Goal: Task Accomplishment & Management: Manage account settings

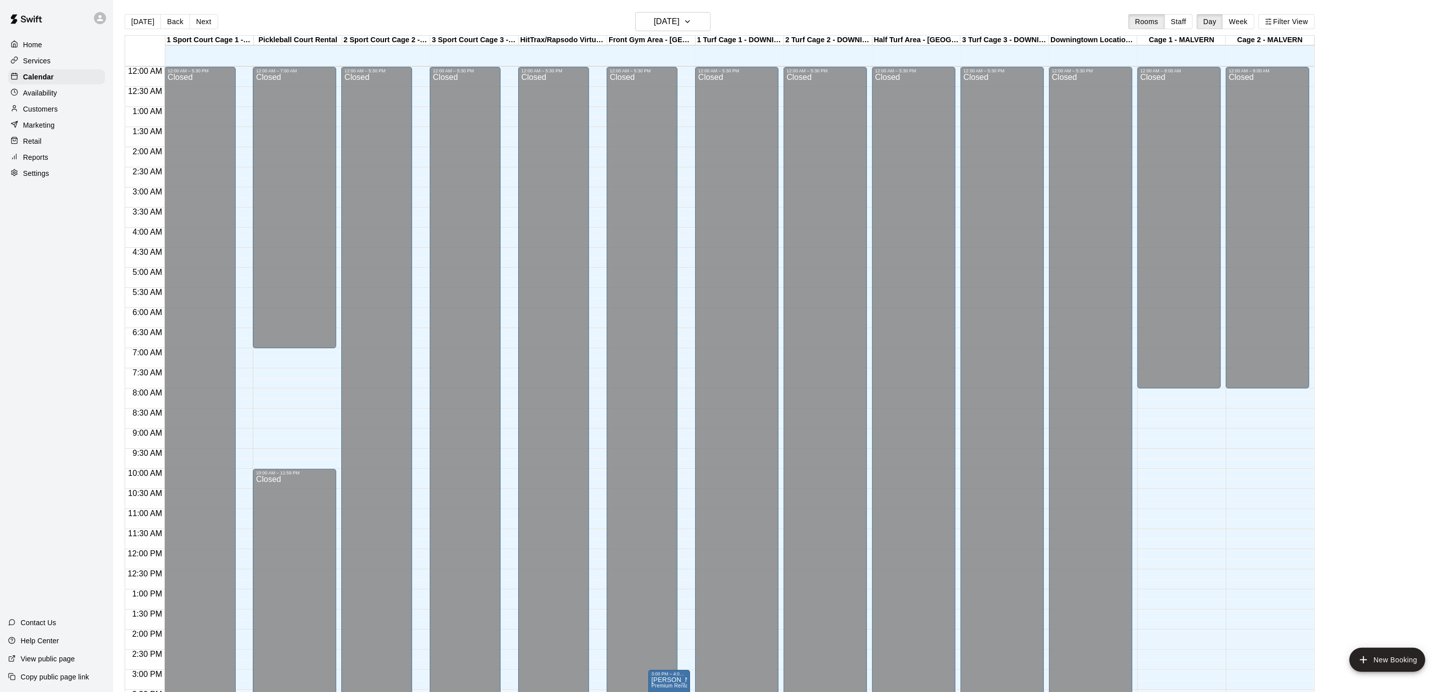
scroll to position [298, 0]
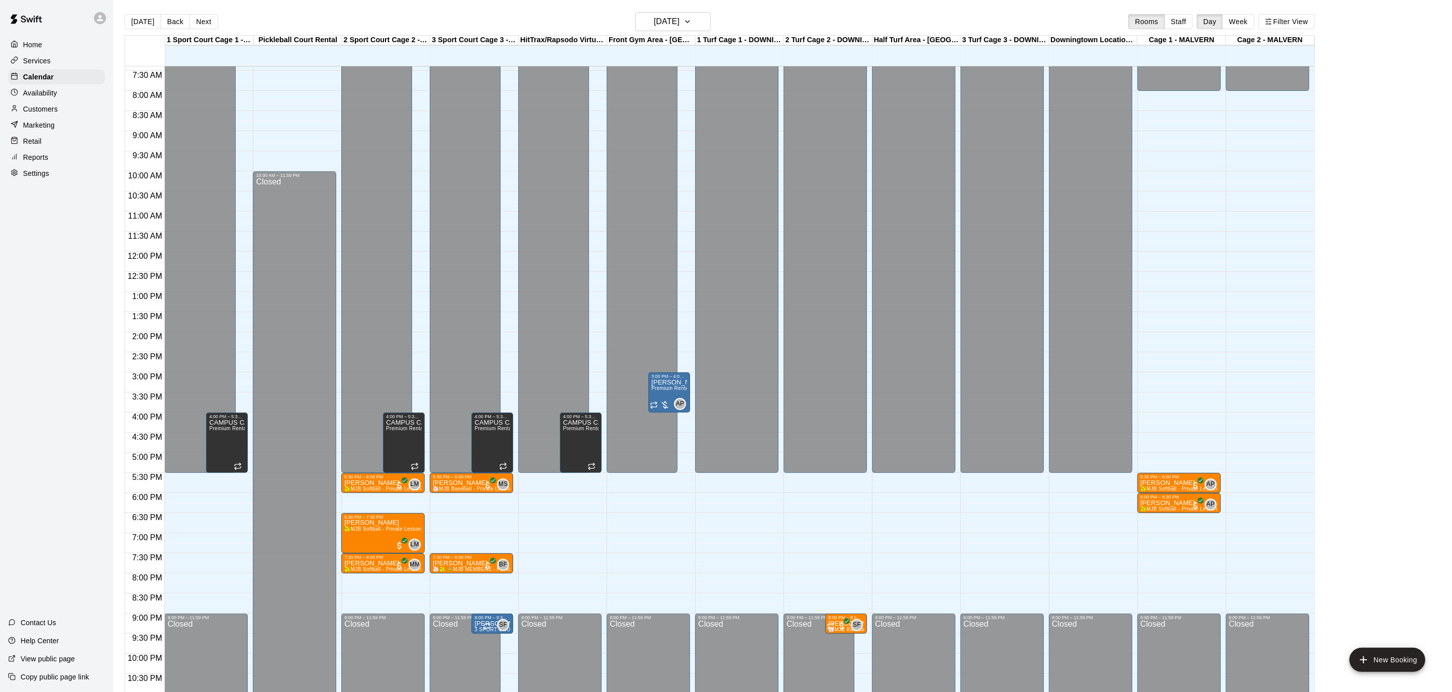
click at [55, 40] on div "Home" at bounding box center [56, 44] width 97 height 15
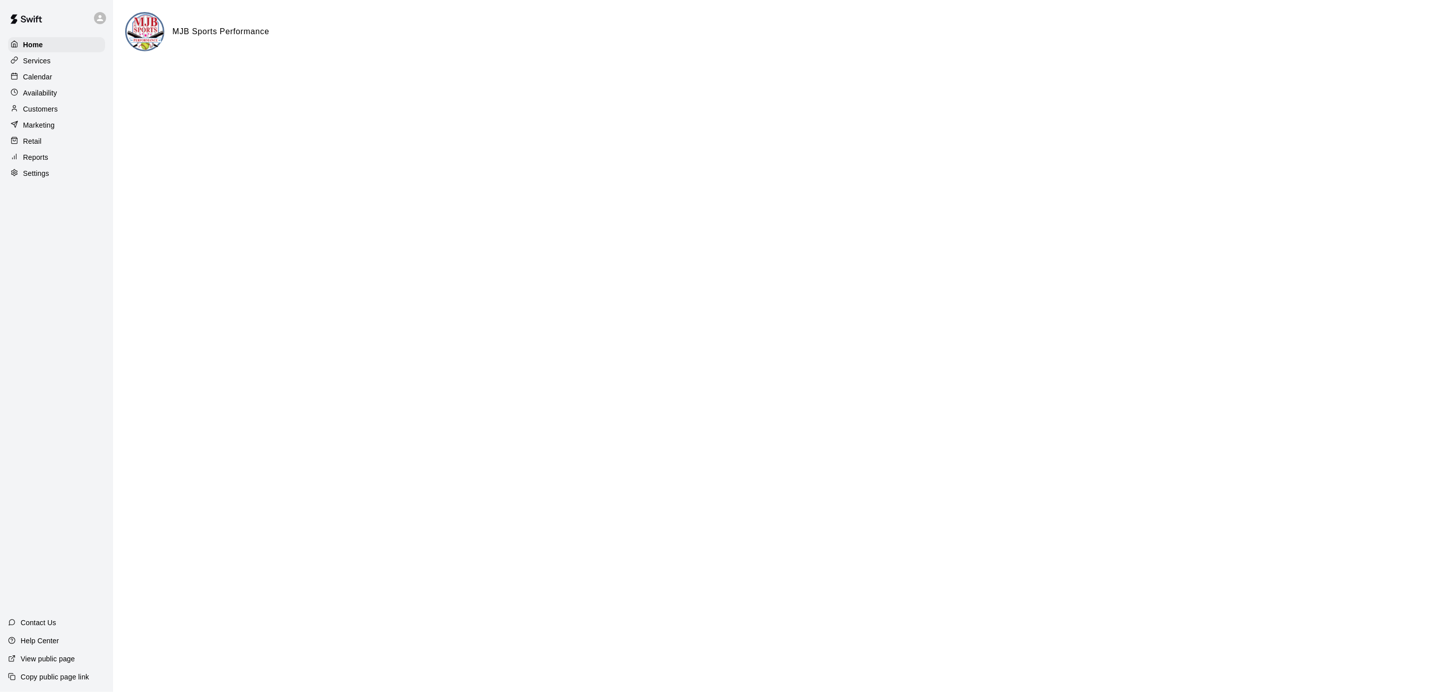
click at [55, 75] on div "Calendar" at bounding box center [56, 76] width 97 height 15
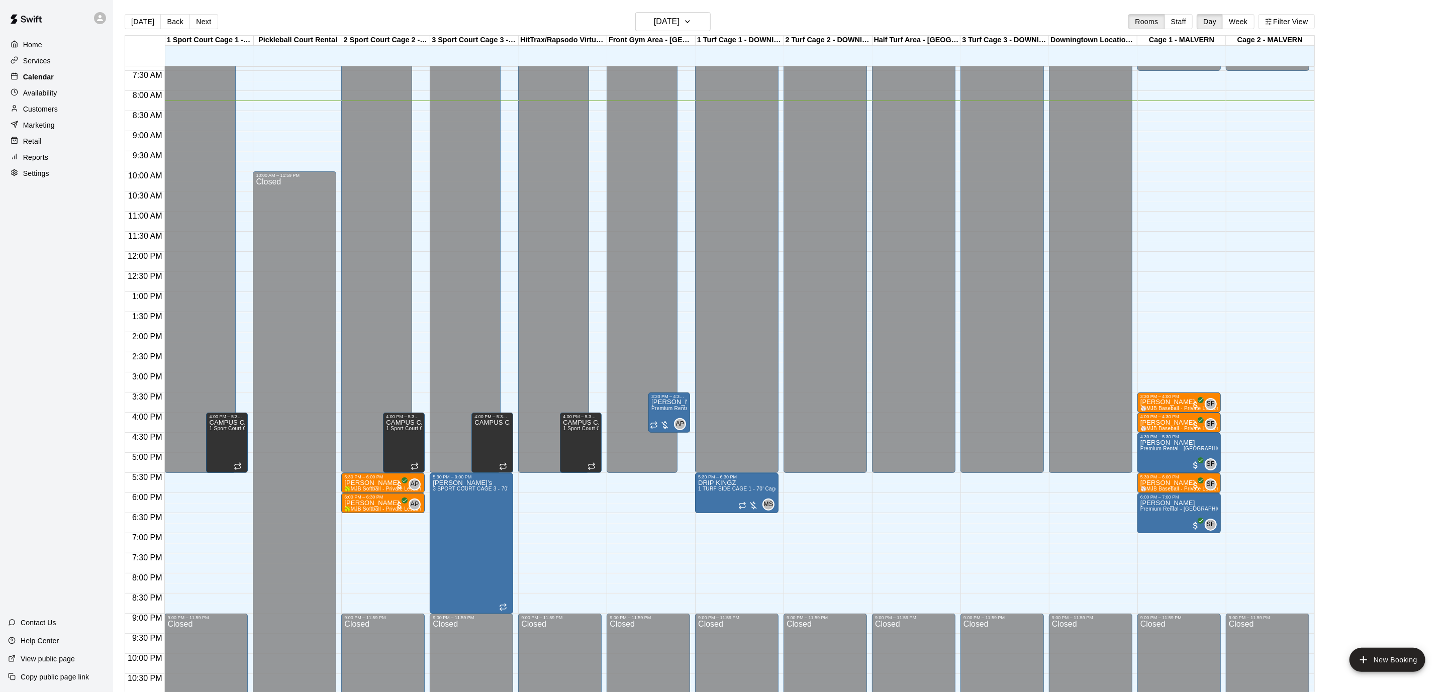
scroll to position [1, 0]
click at [213, 19] on button "Next" at bounding box center [203, 21] width 28 height 15
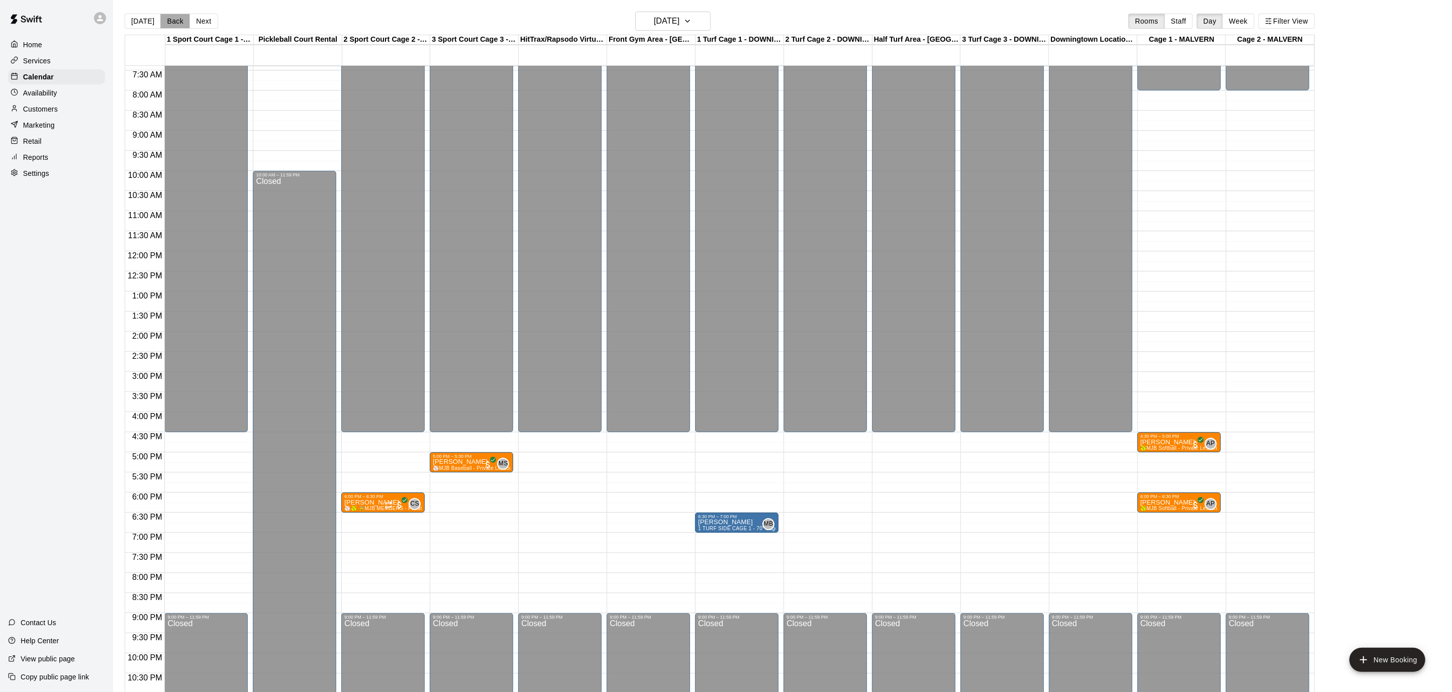
click at [173, 27] on button "Back" at bounding box center [175, 21] width 30 height 15
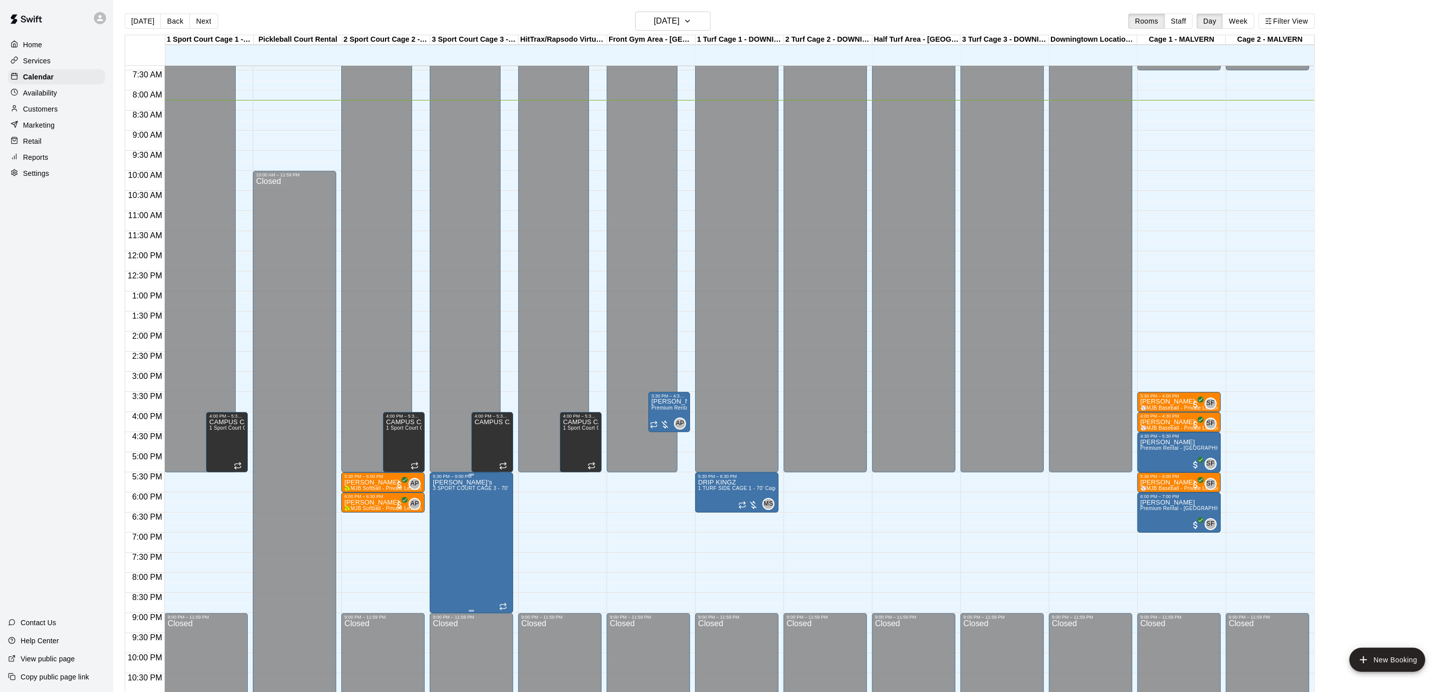
click at [448, 489] on icon "edit" at bounding box center [443, 489] width 12 height 12
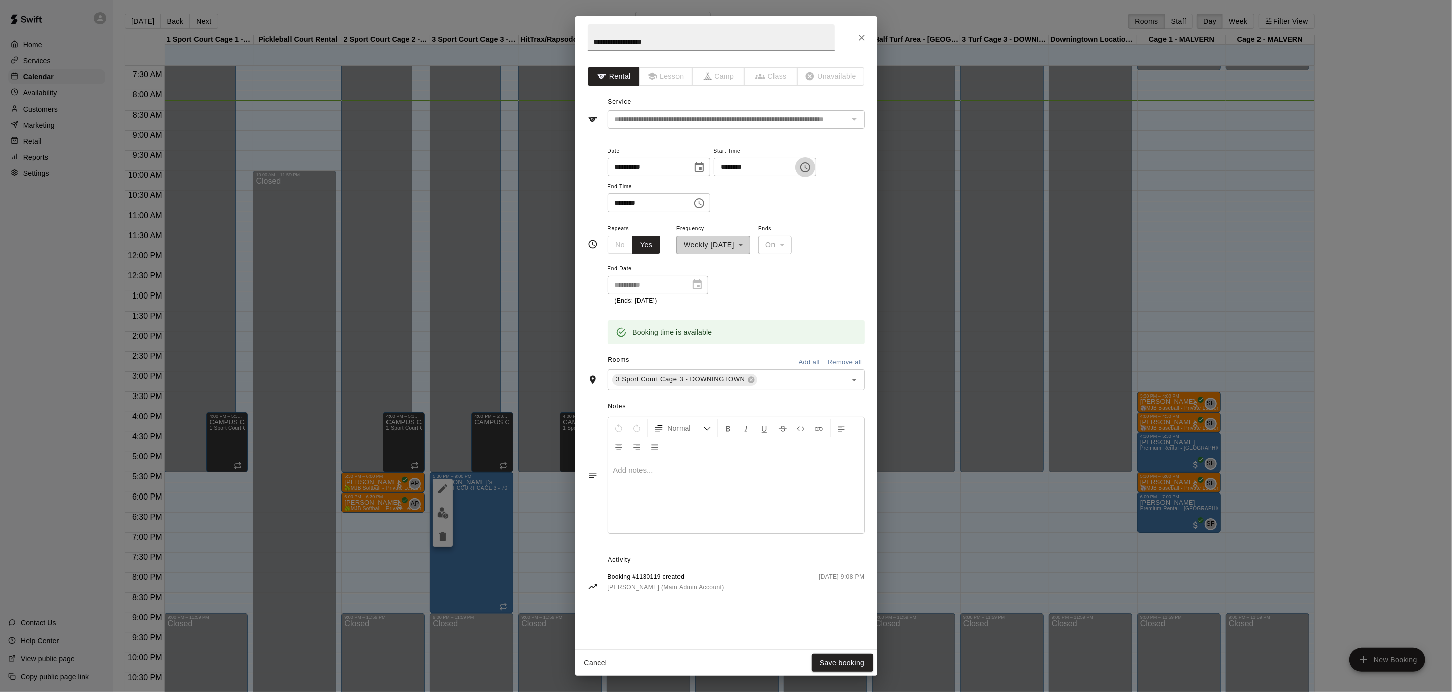
click at [810, 167] on icon "Choose time, selected time is 5:30 PM" at bounding box center [805, 167] width 10 height 10
click at [732, 216] on li "03" at bounding box center [734, 216] width 24 height 19
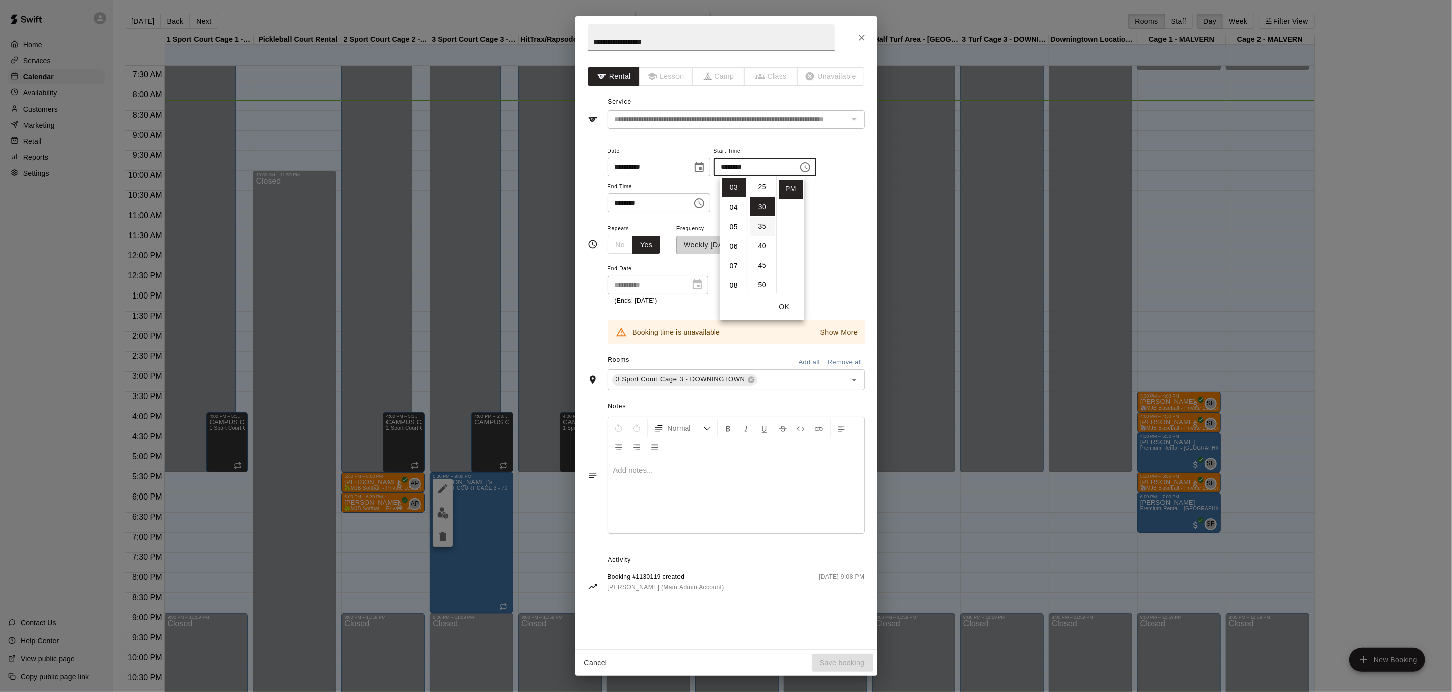
scroll to position [0, 0]
click at [761, 188] on li "00" at bounding box center [762, 187] width 24 height 19
type input "********"
click at [705, 206] on icon "Choose time, selected time is 9:00 PM" at bounding box center [699, 203] width 12 height 12
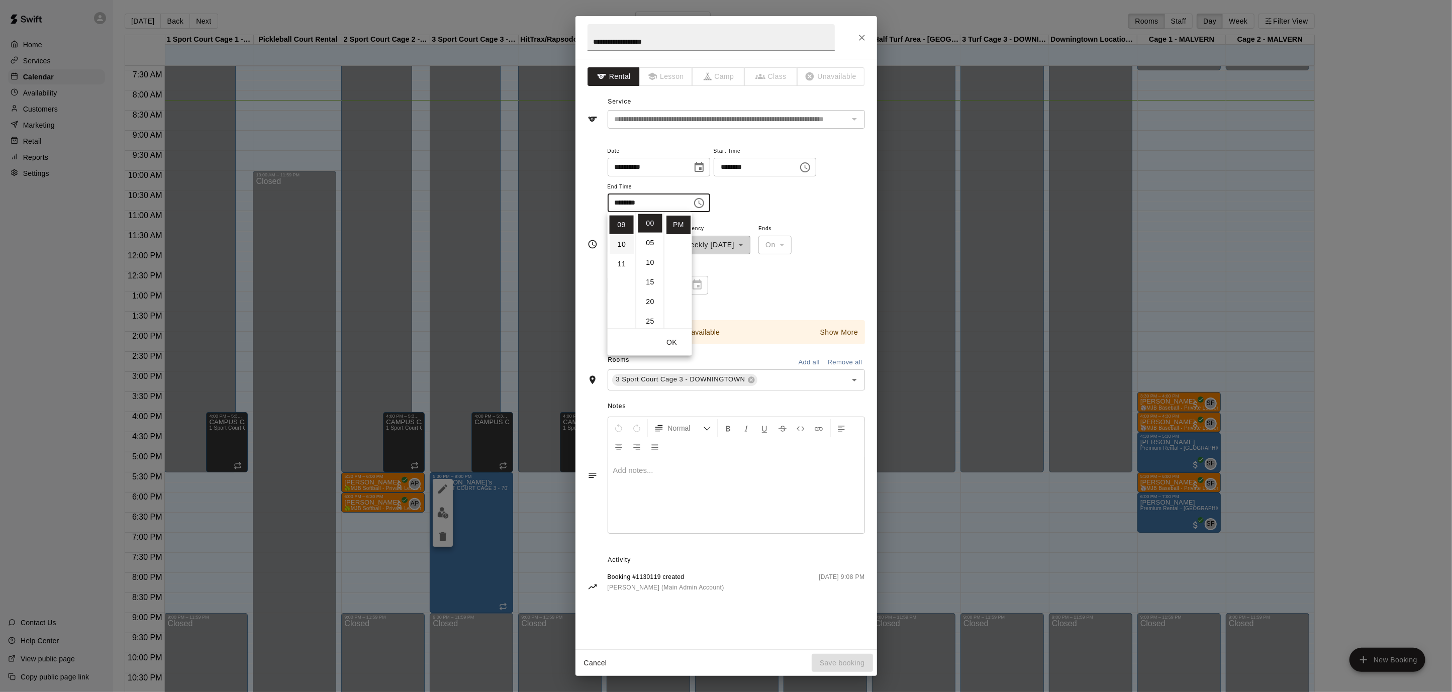
scroll to position [134, 0]
click at [616, 227] on li "07" at bounding box center [622, 226] width 24 height 19
type input "********"
click at [665, 345] on button "OK" at bounding box center [672, 342] width 32 height 19
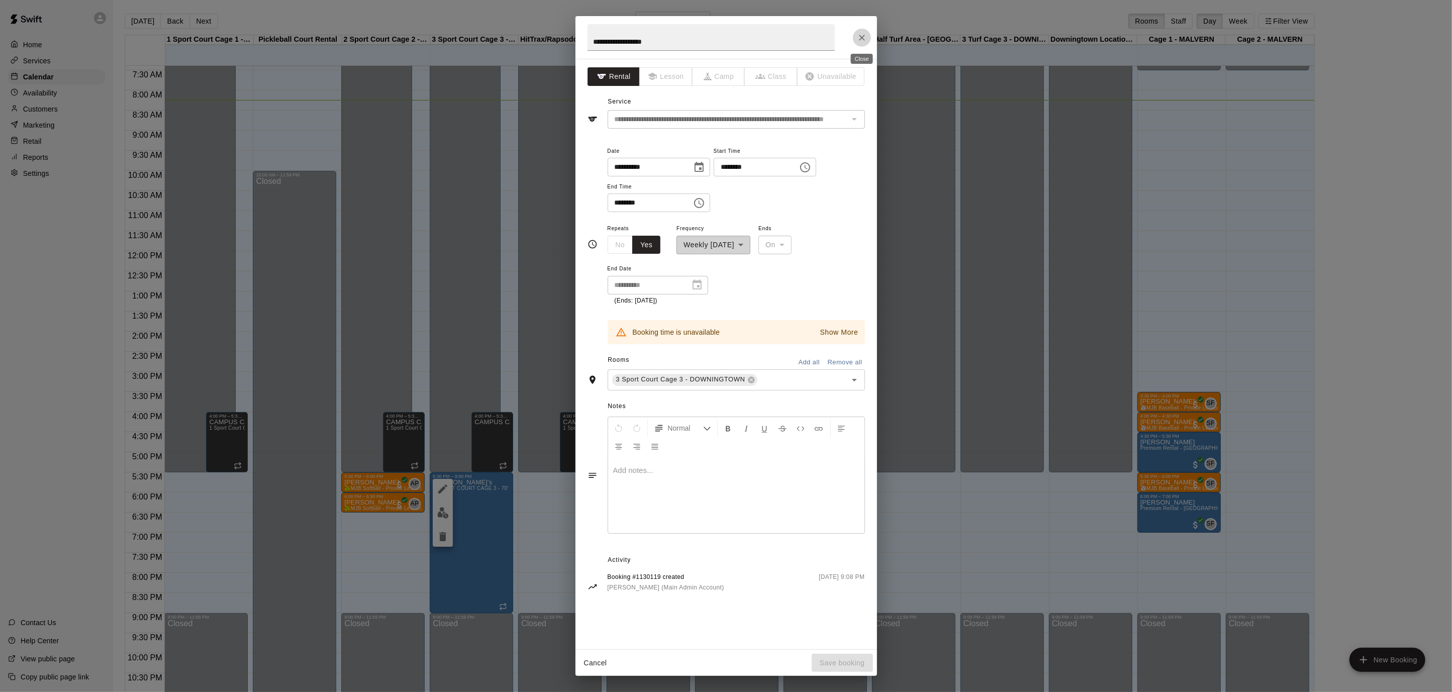
click at [861, 36] on icon "Close" at bounding box center [862, 38] width 10 height 10
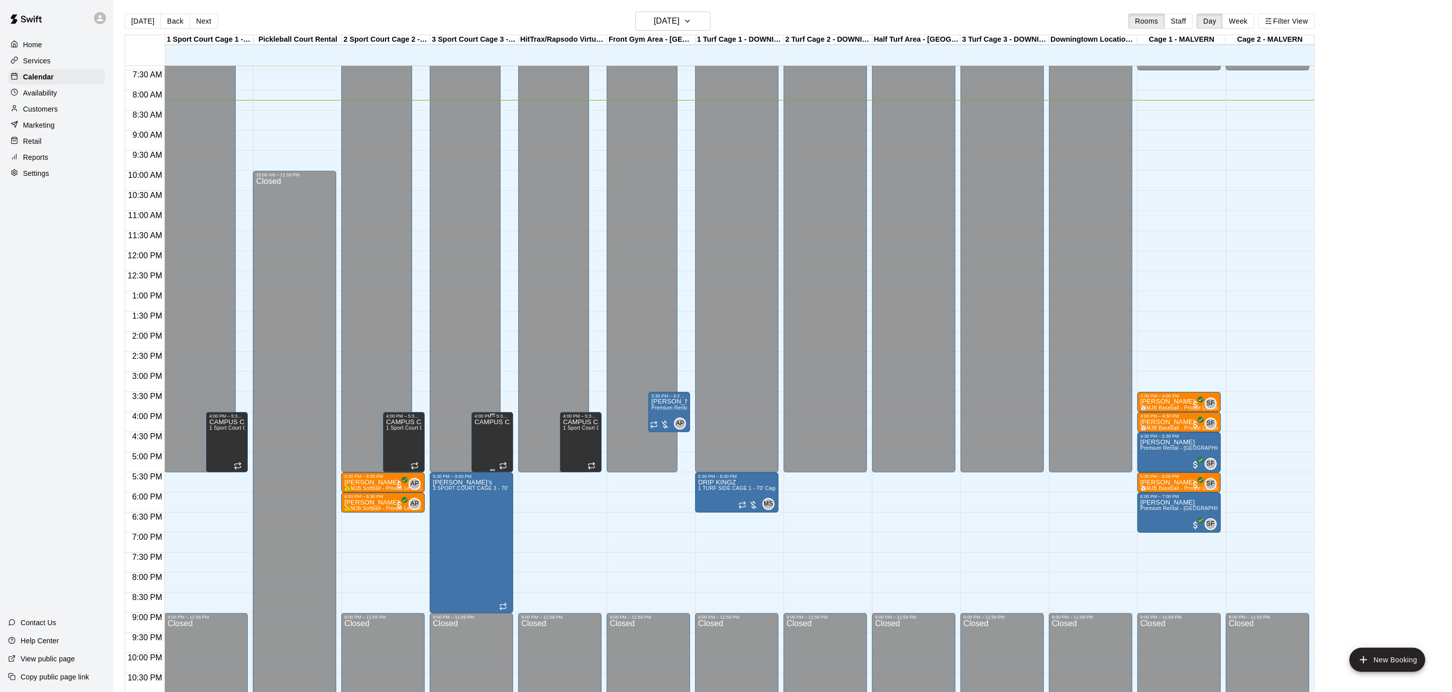
click at [482, 454] on icon "delete" at bounding box center [484, 452] width 7 height 9
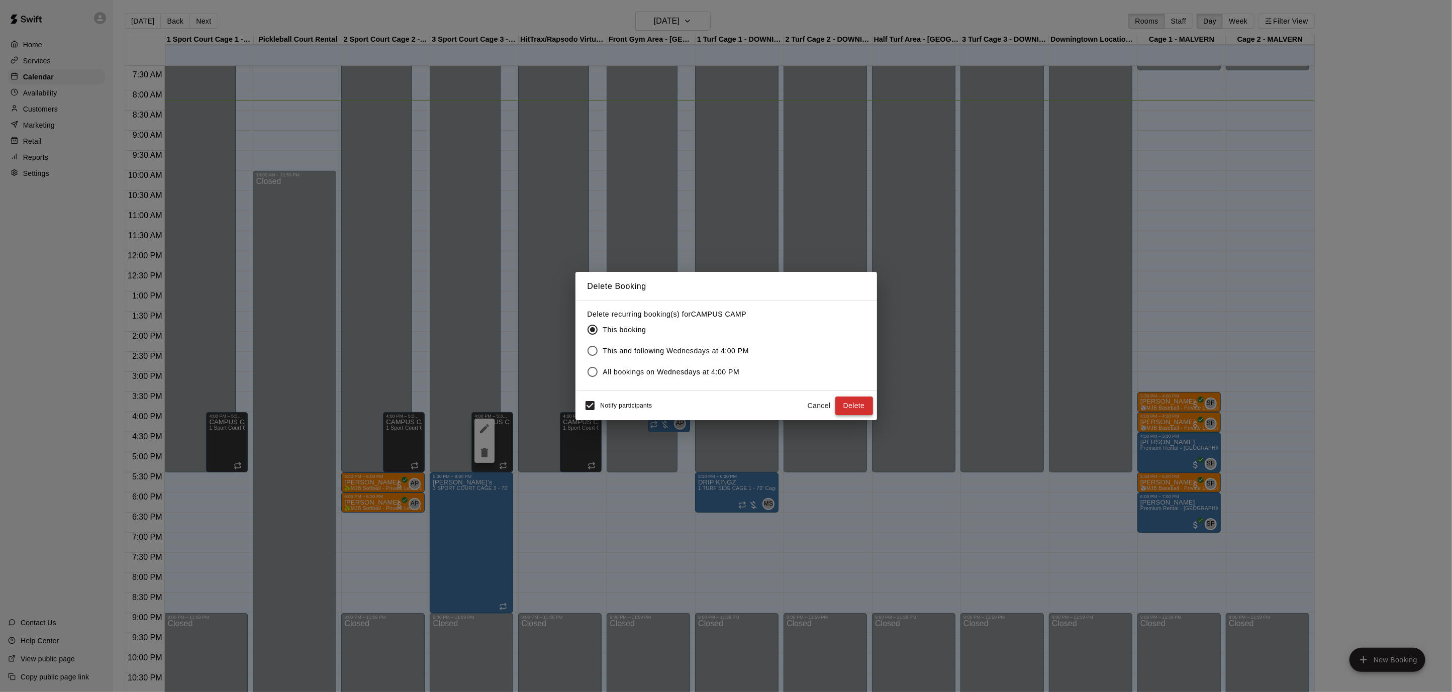
click at [865, 402] on button "Delete" at bounding box center [854, 406] width 38 height 19
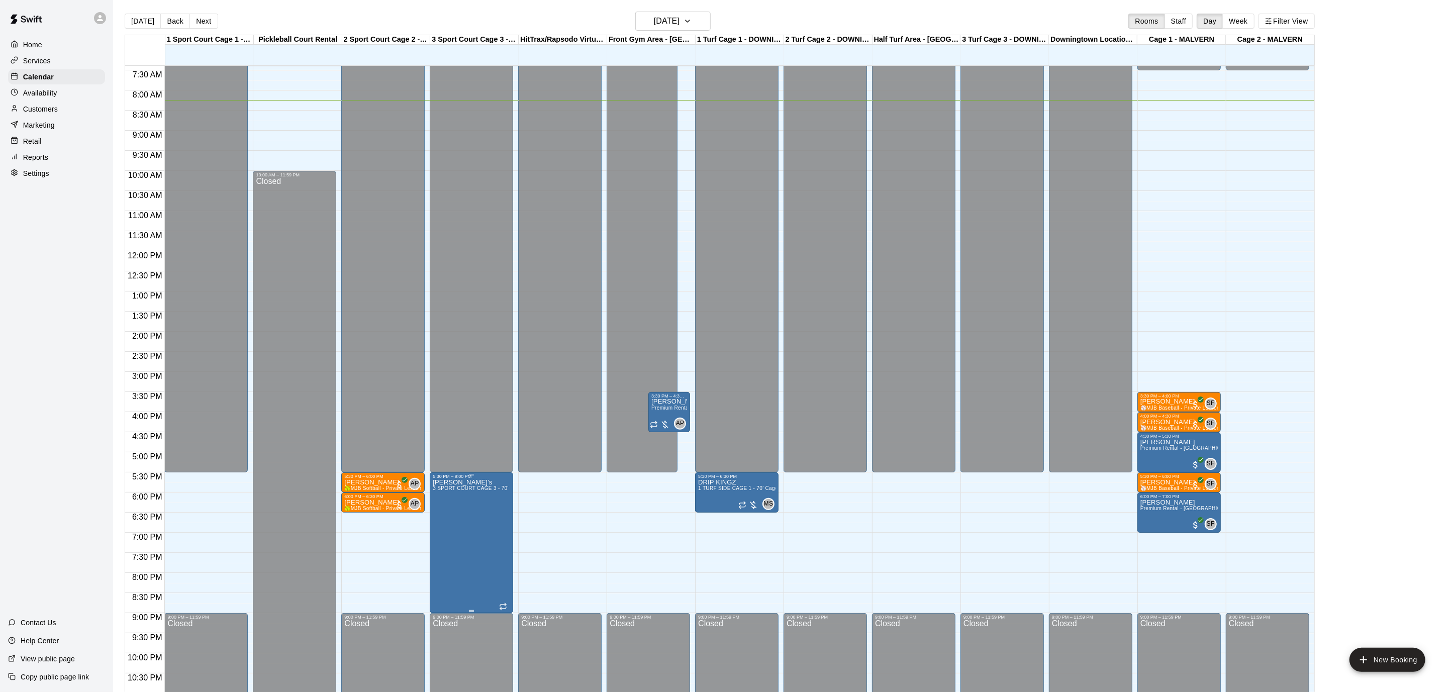
click at [443, 488] on icon "edit" at bounding box center [442, 488] width 9 height 9
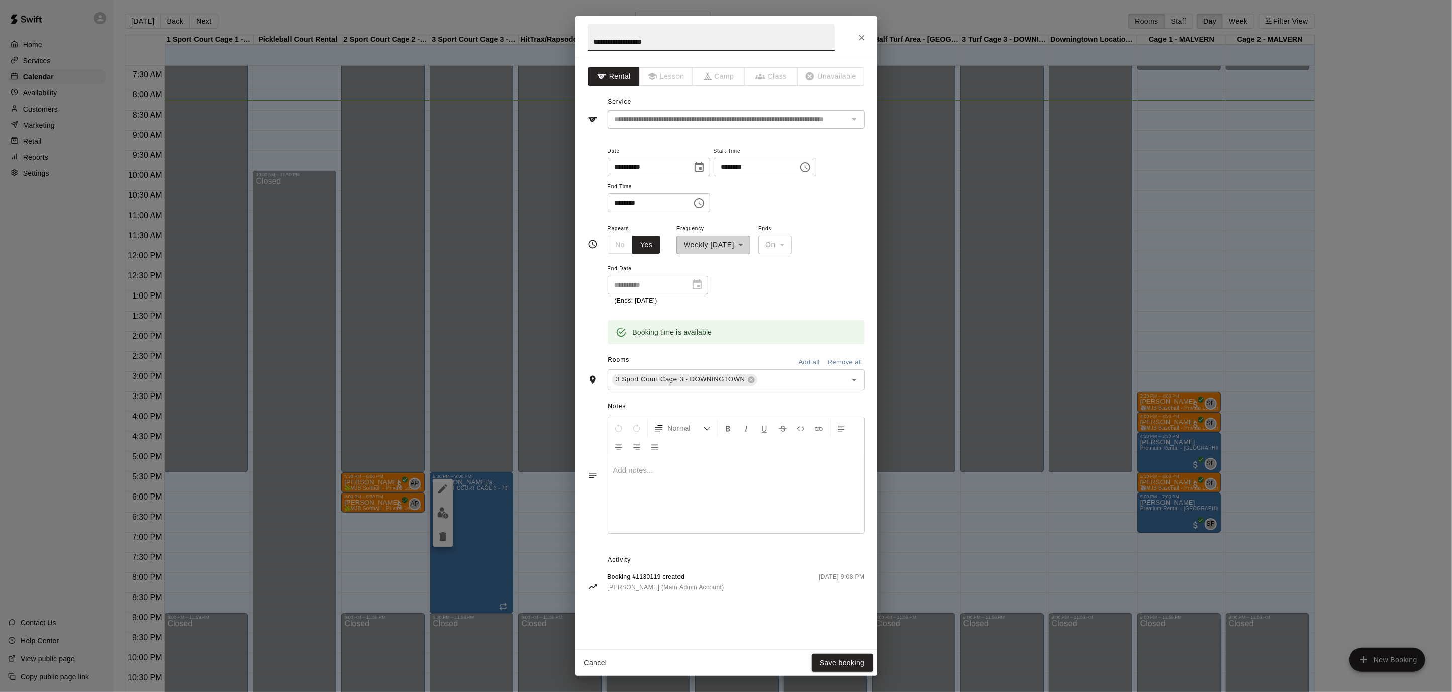
click at [811, 161] on icon "Choose time, selected time is 5:30 PM" at bounding box center [805, 167] width 12 height 12
click at [732, 205] on li "03" at bounding box center [734, 203] width 24 height 19
click at [761, 187] on li "00" at bounding box center [762, 187] width 24 height 19
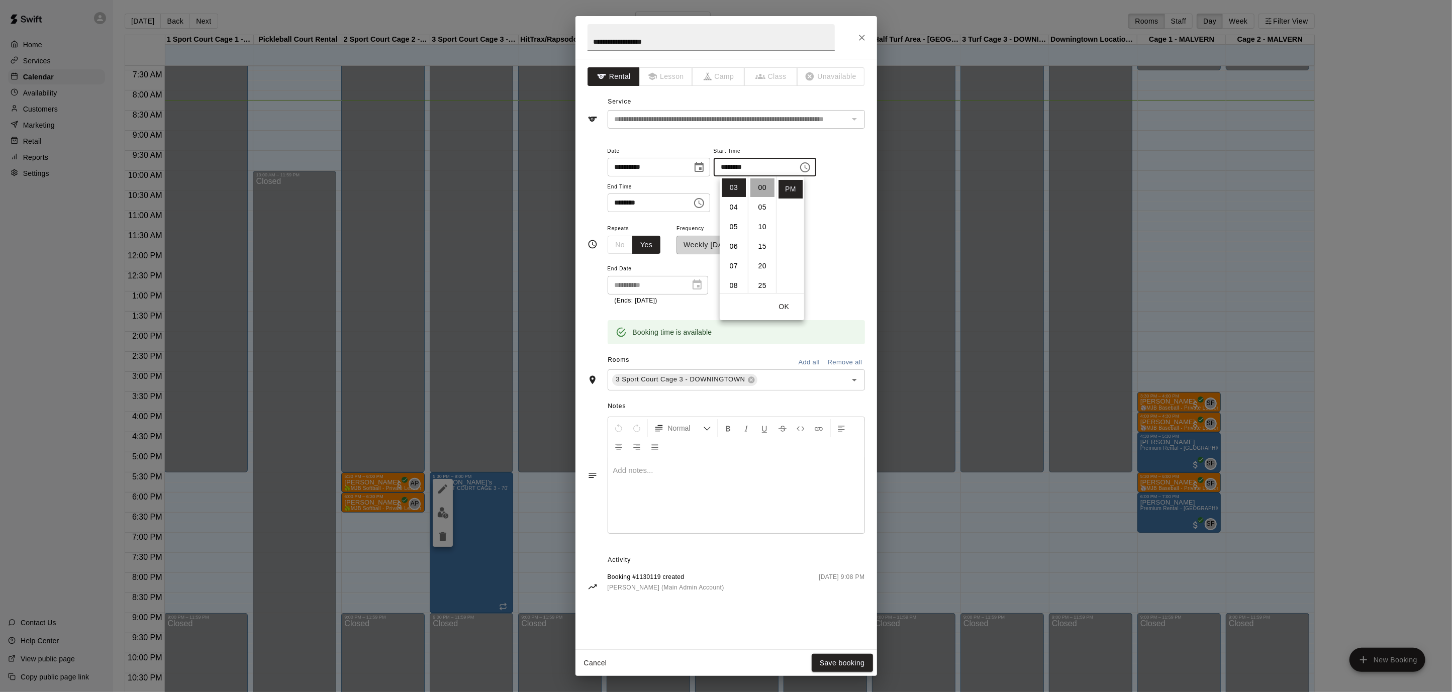
type input "********"
click at [704, 204] on icon "Choose time, selected time is 9:00 PM" at bounding box center [699, 203] width 12 height 12
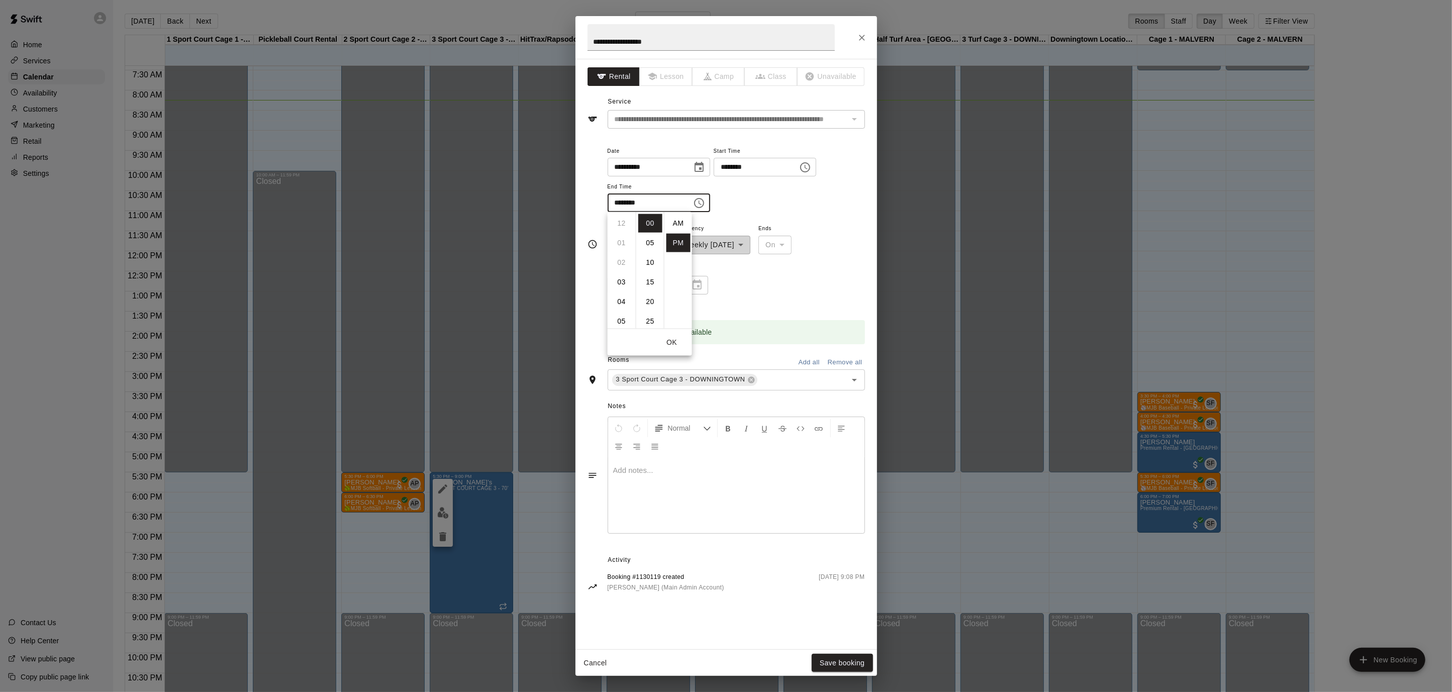
scroll to position [18, 0]
click at [621, 242] on li "07" at bounding box center [622, 248] width 24 height 19
type input "********"
click at [672, 348] on button "OK" at bounding box center [672, 342] width 32 height 19
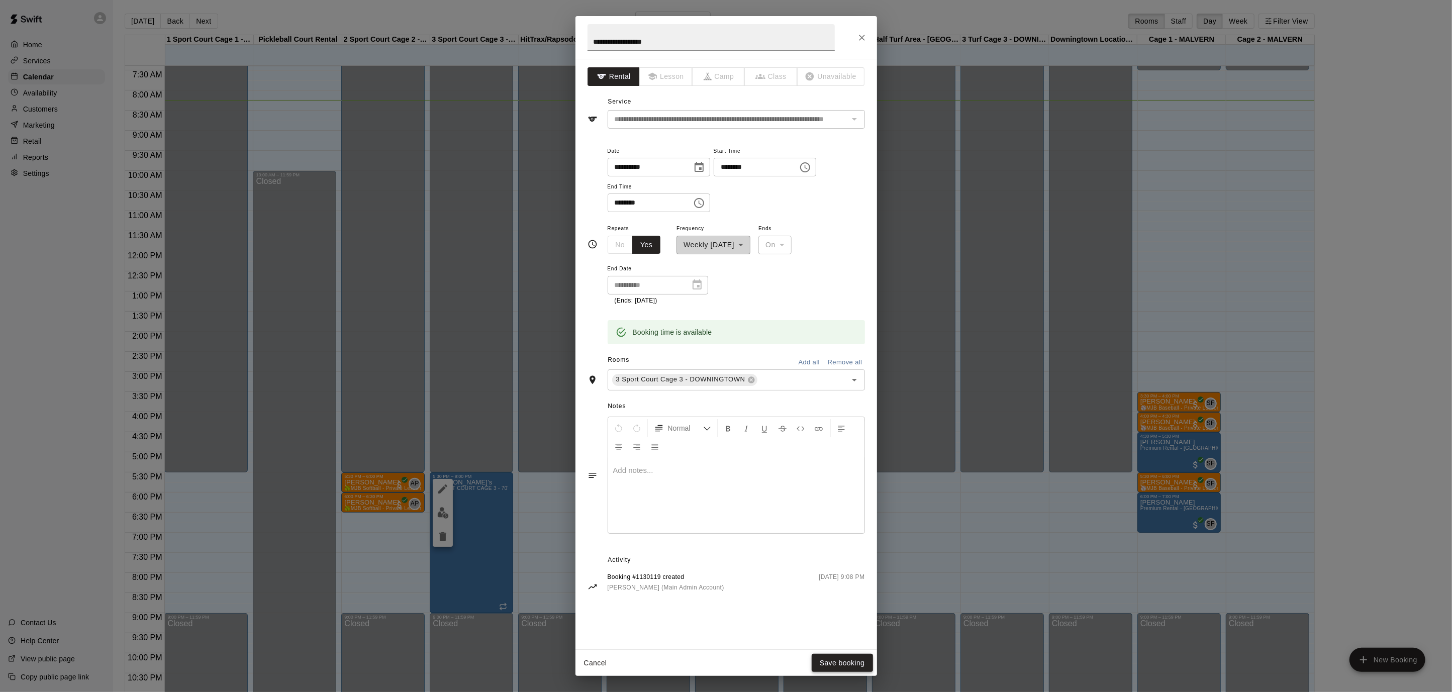
click at [847, 662] on button "Save booking" at bounding box center [842, 663] width 61 height 19
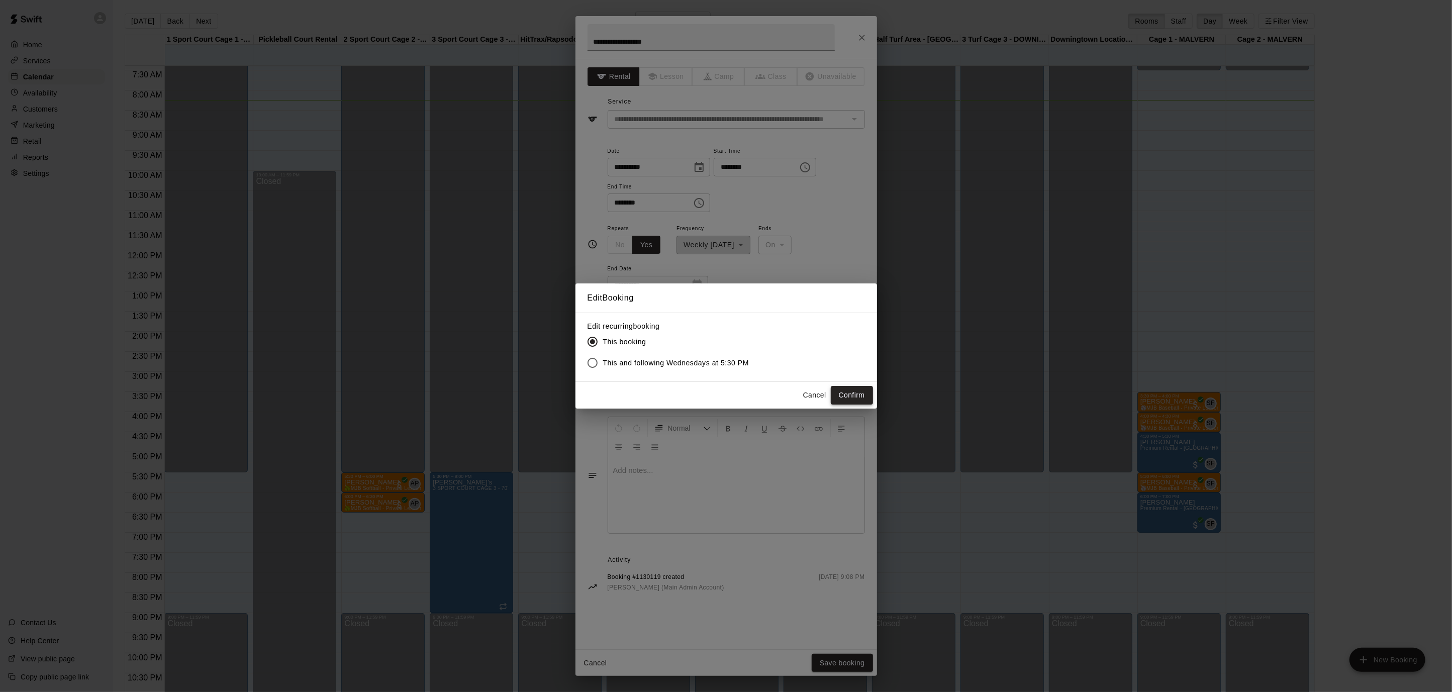
click at [844, 397] on button "Confirm" at bounding box center [852, 395] width 42 height 19
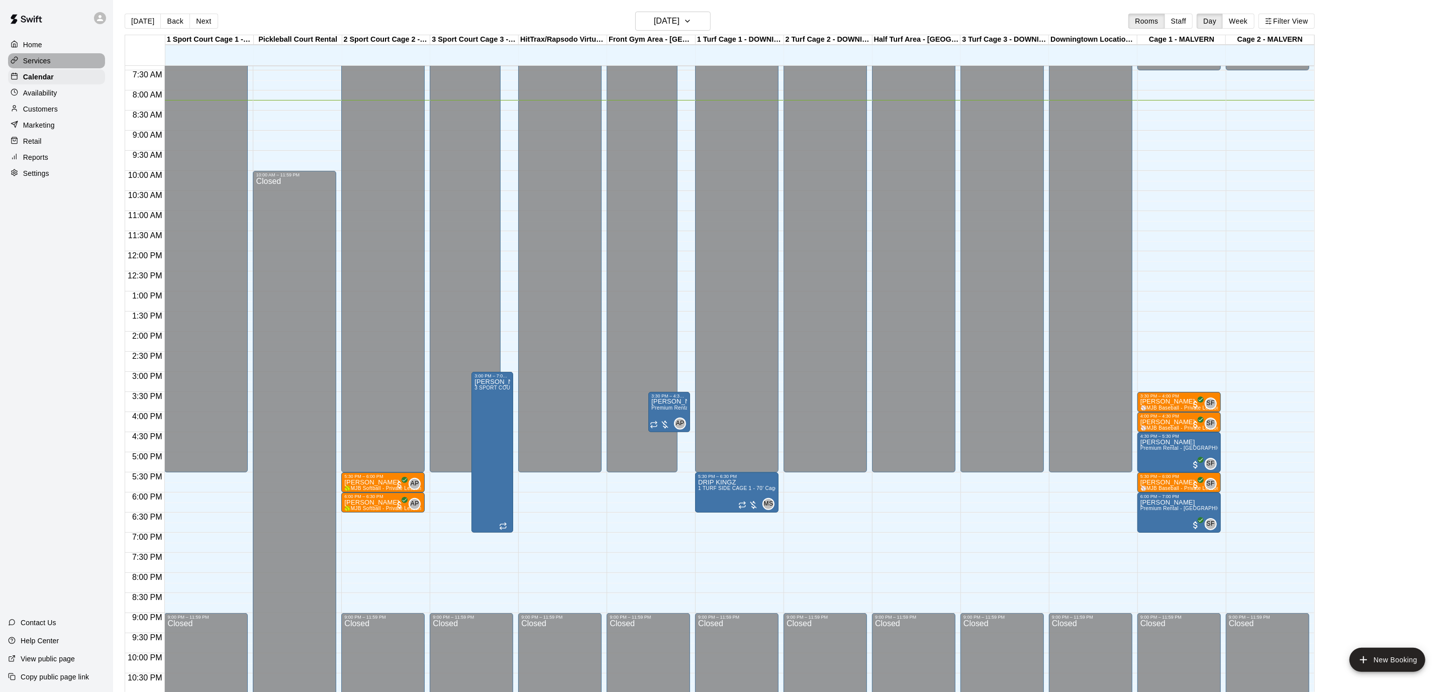
click at [36, 56] on p "Services" at bounding box center [37, 61] width 28 height 10
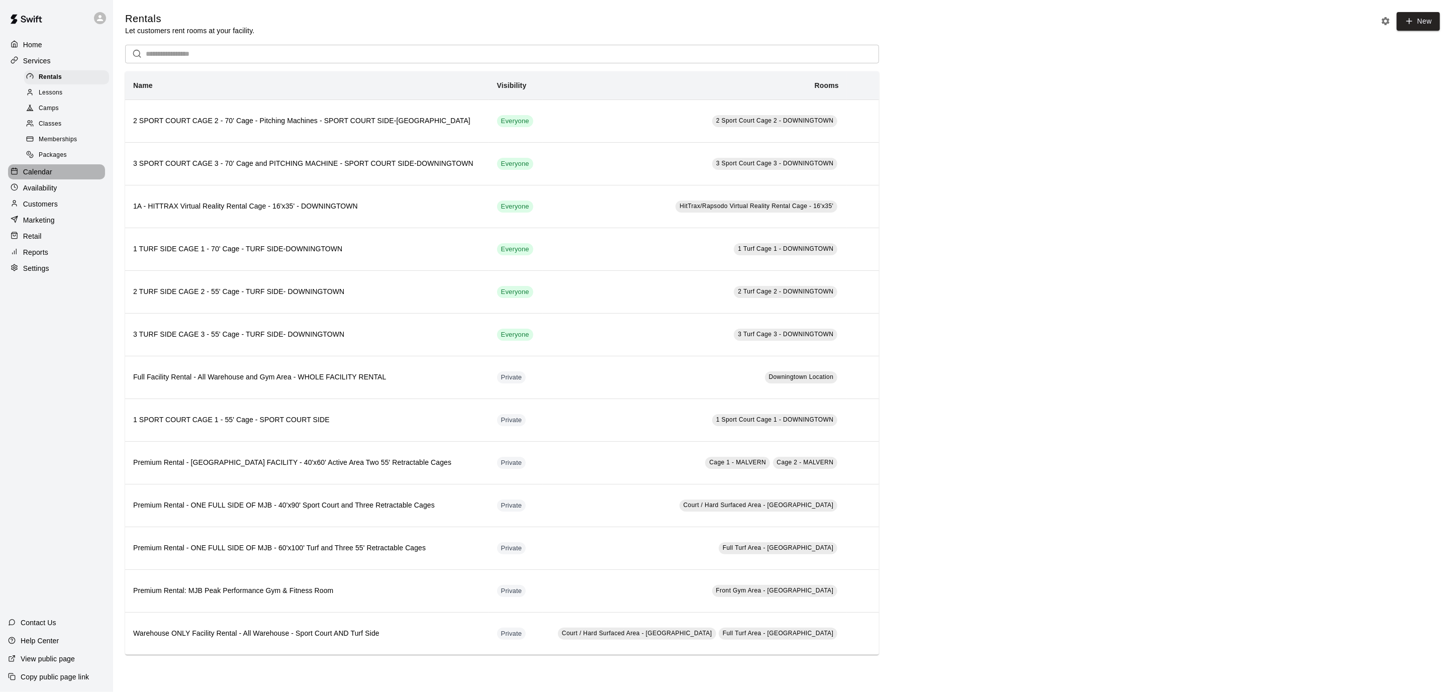
click at [48, 170] on p "Calendar" at bounding box center [37, 172] width 29 height 10
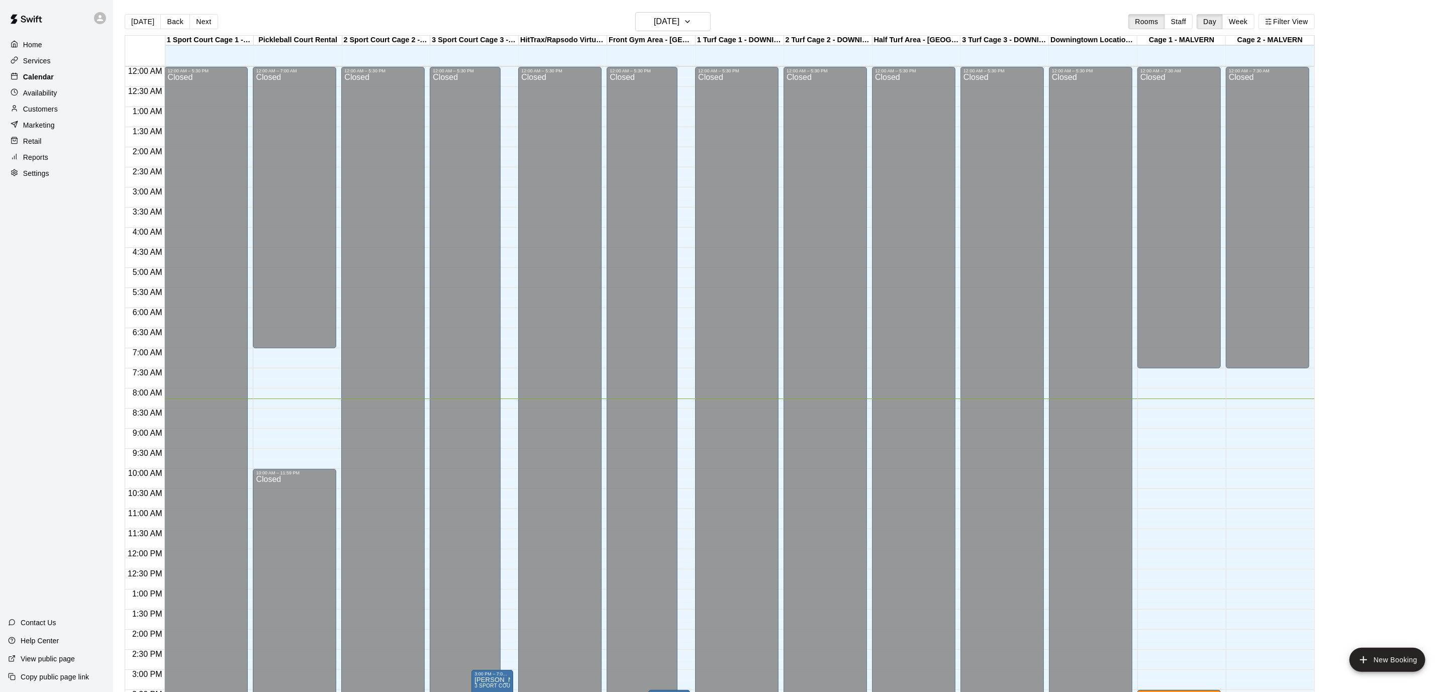
scroll to position [298, 0]
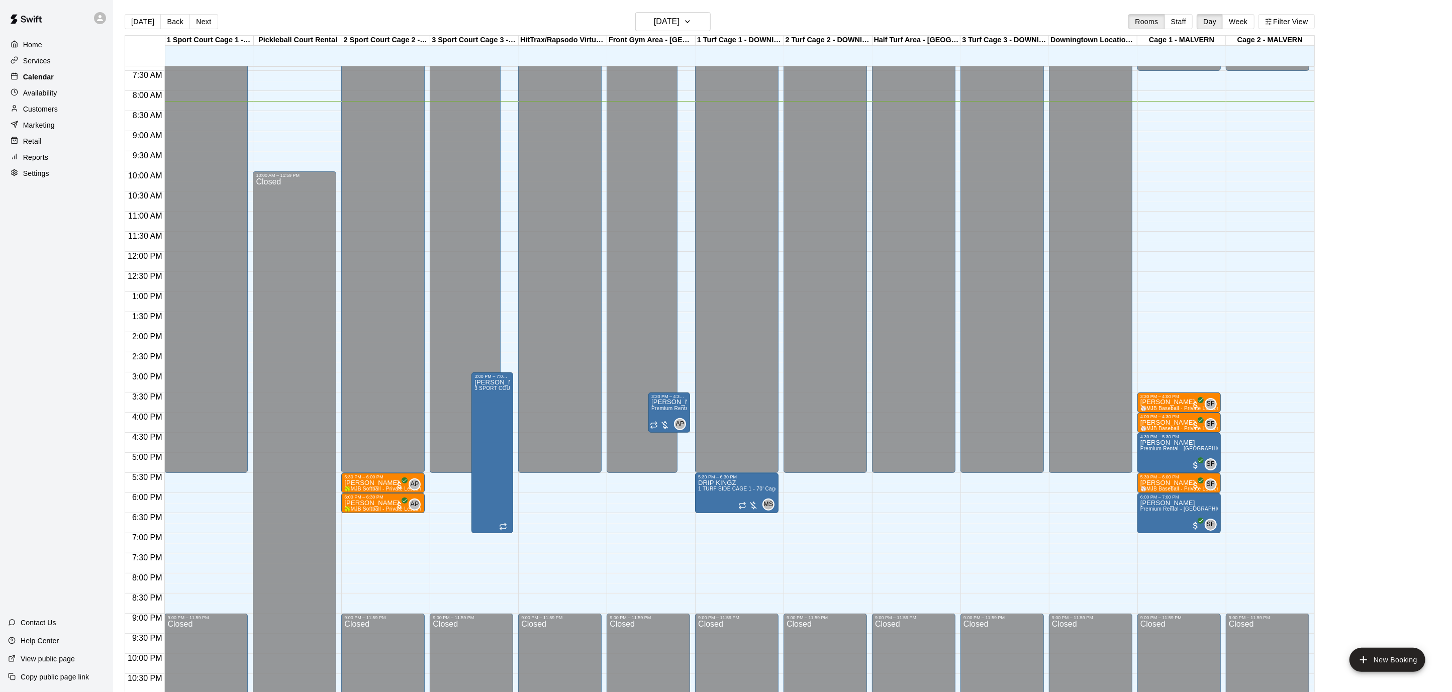
click at [48, 170] on p "Settings" at bounding box center [36, 173] width 26 height 10
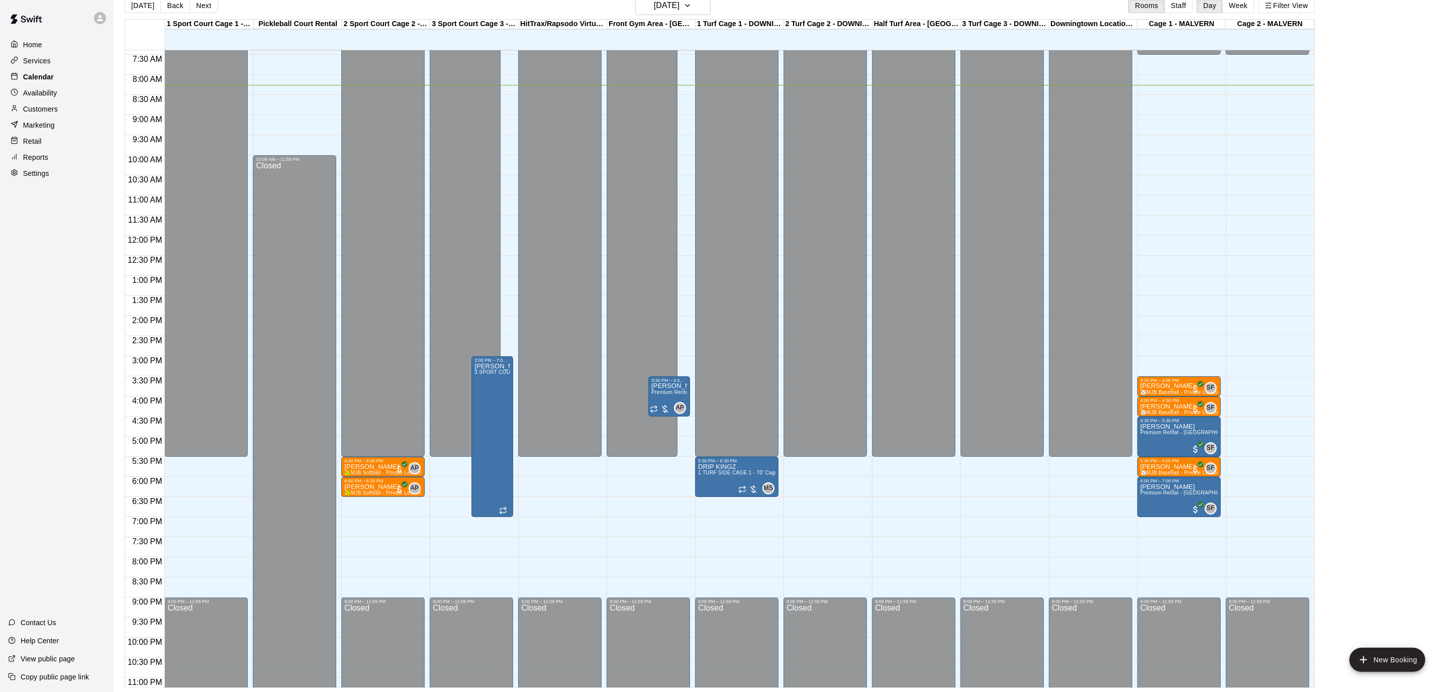
select select "**"
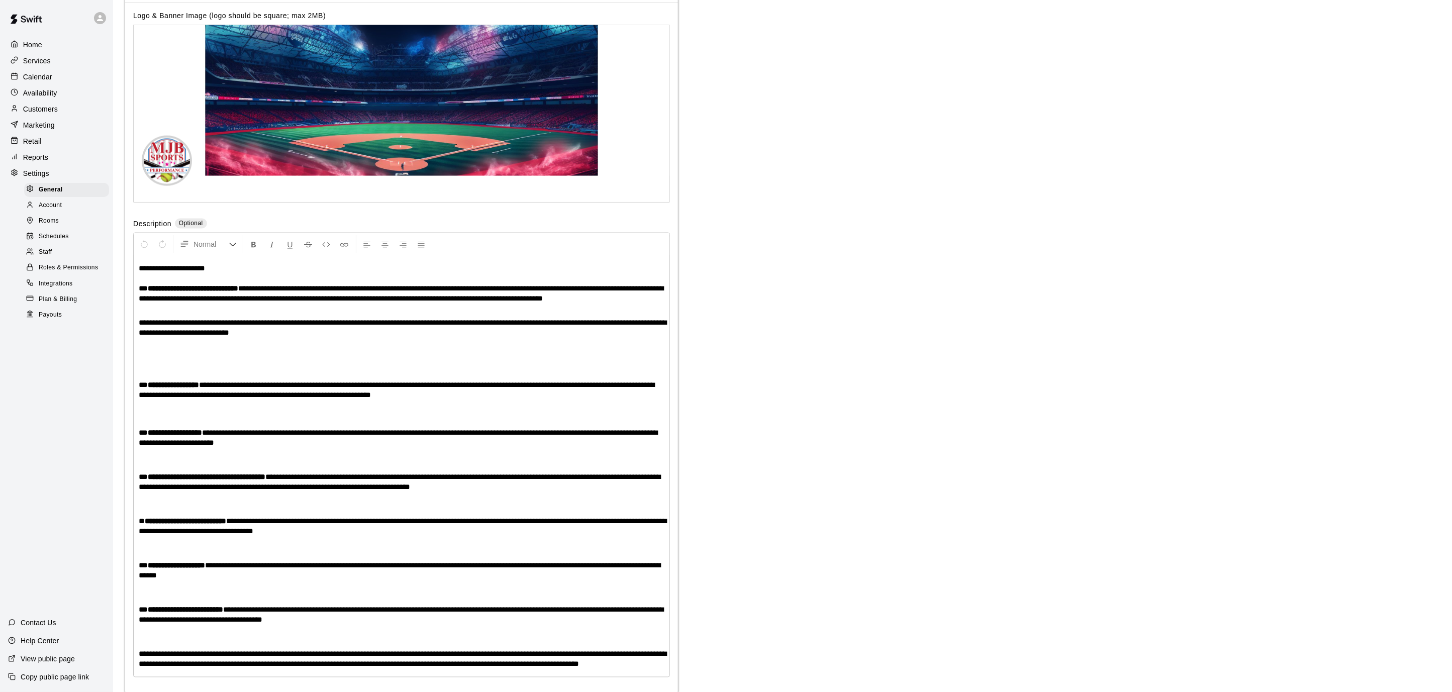
scroll to position [1876, 0]
click at [68, 232] on span "Schedules" at bounding box center [54, 237] width 30 height 10
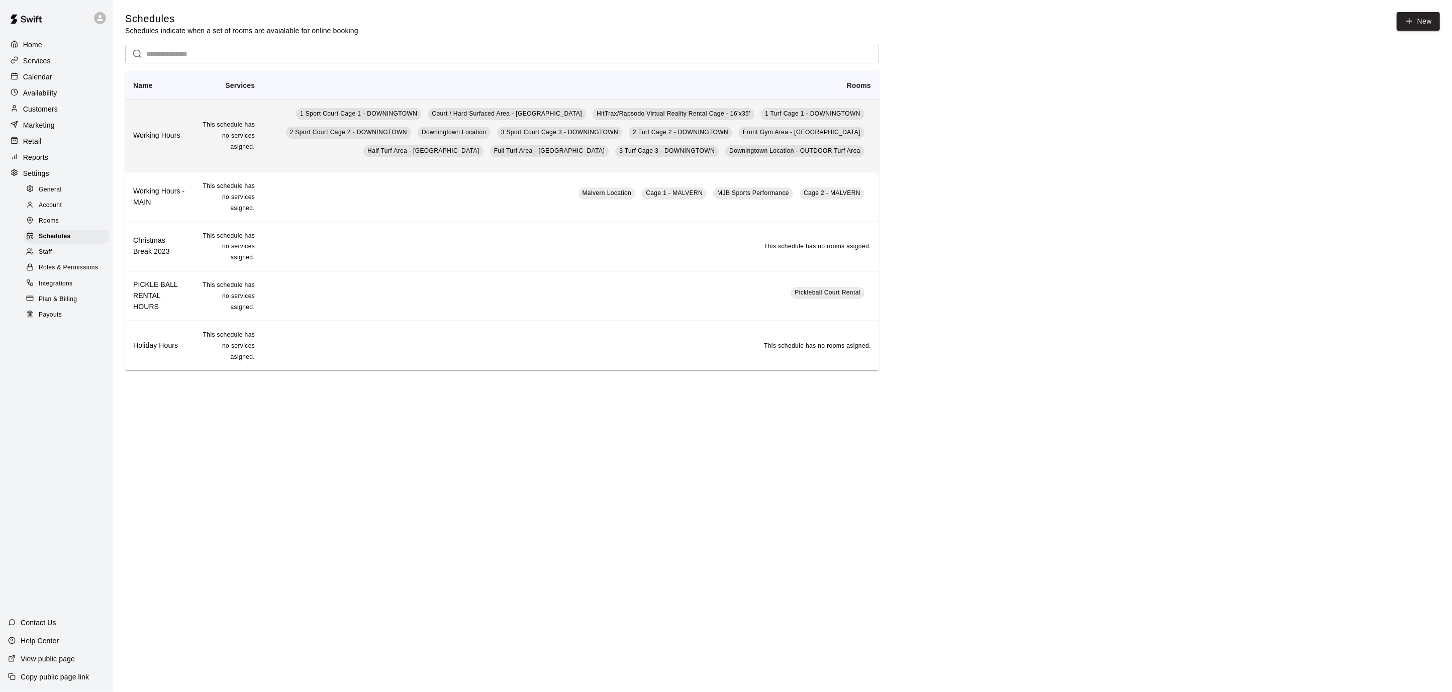
click at [162, 137] on h6 "Working Hours" at bounding box center [159, 135] width 52 height 11
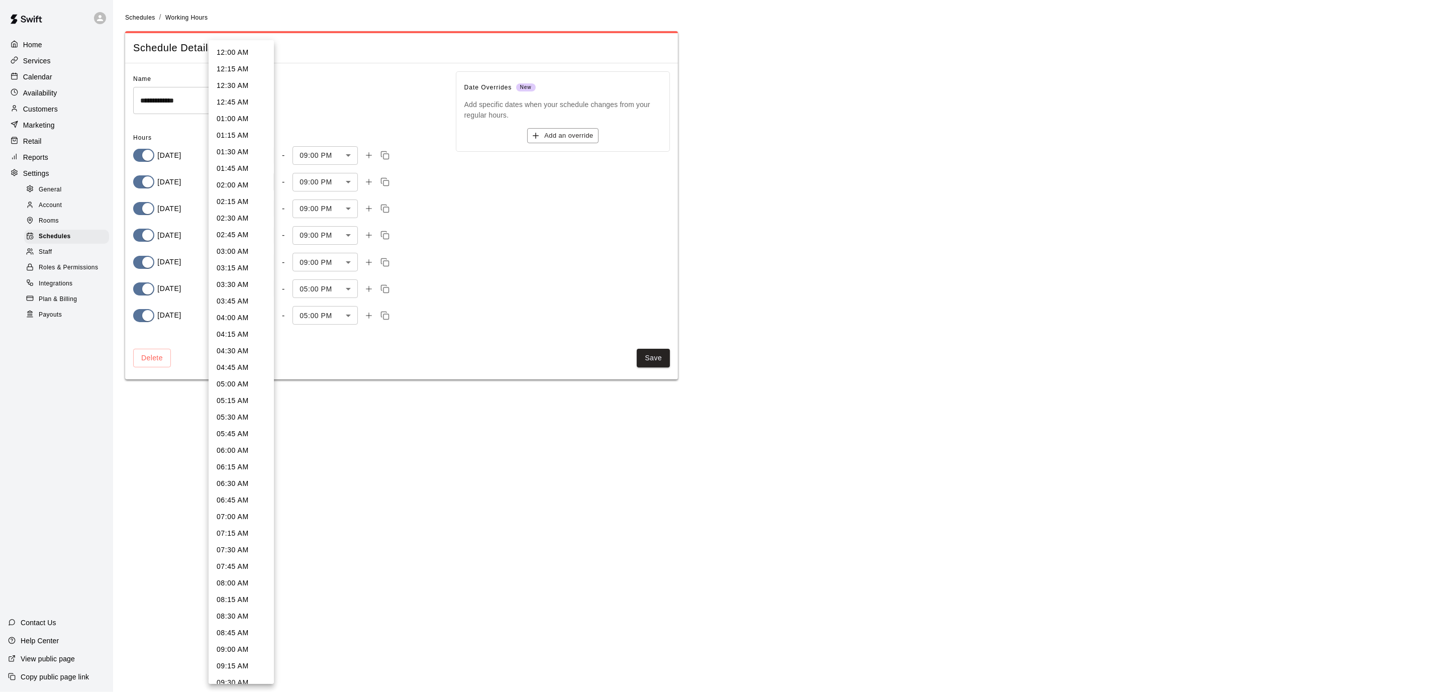
click at [265, 180] on body "**********" at bounding box center [726, 196] width 1452 height 392
click at [230, 226] on li "03:30 PM" at bounding box center [241, 229] width 65 height 17
type input "***"
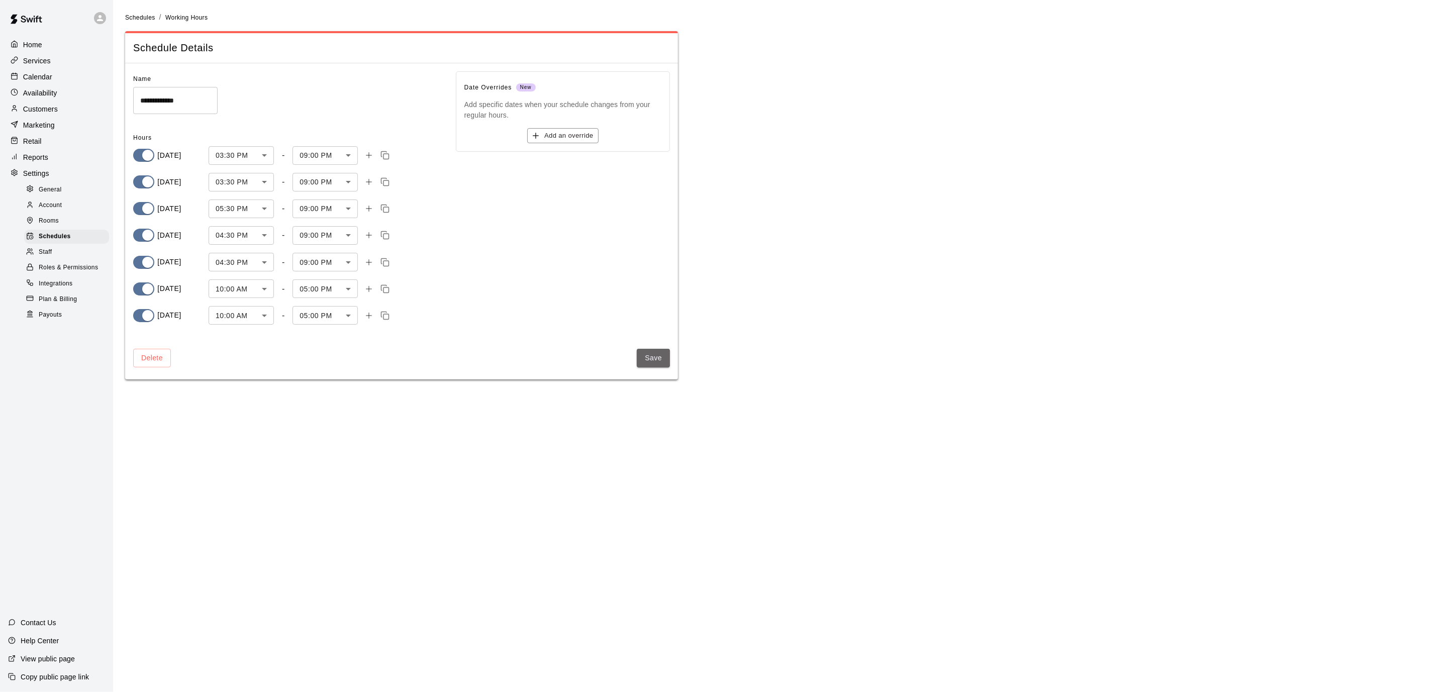
click at [647, 358] on button "Save" at bounding box center [653, 358] width 33 height 19
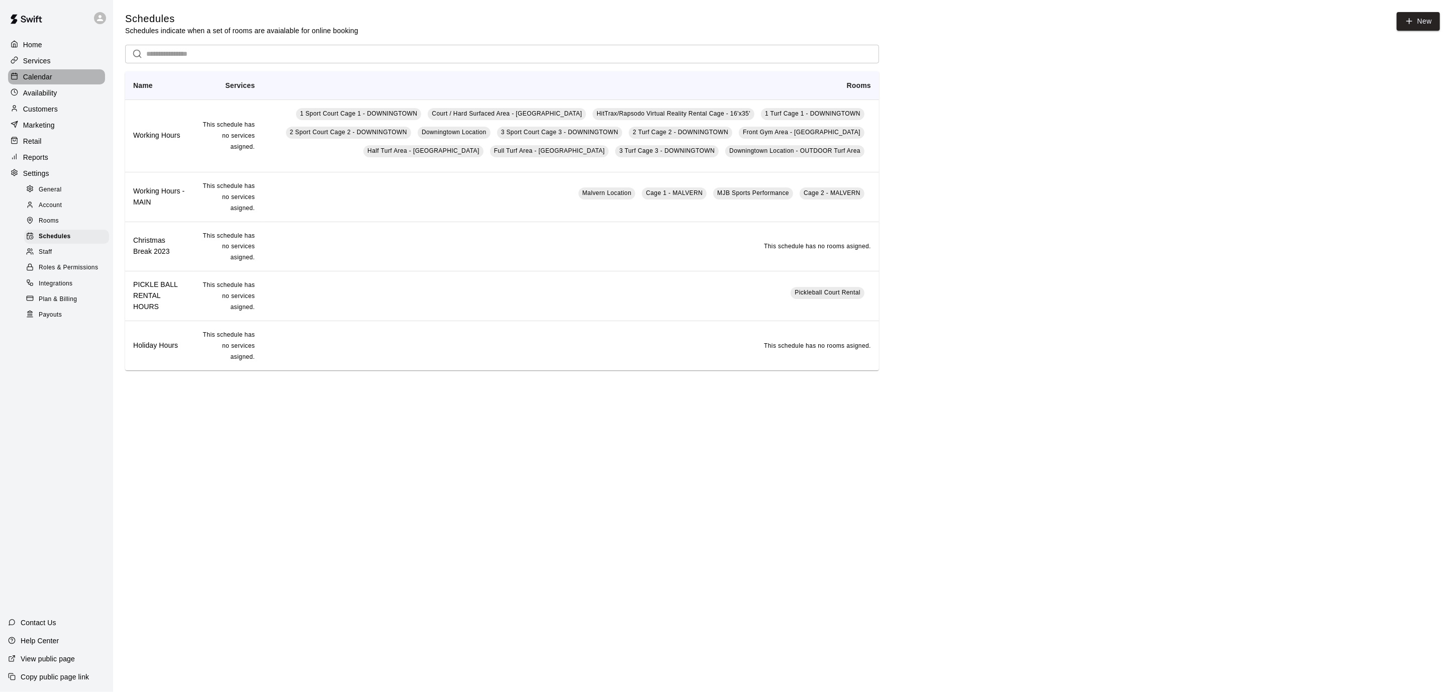
click at [35, 69] on div "Calendar" at bounding box center [56, 76] width 97 height 15
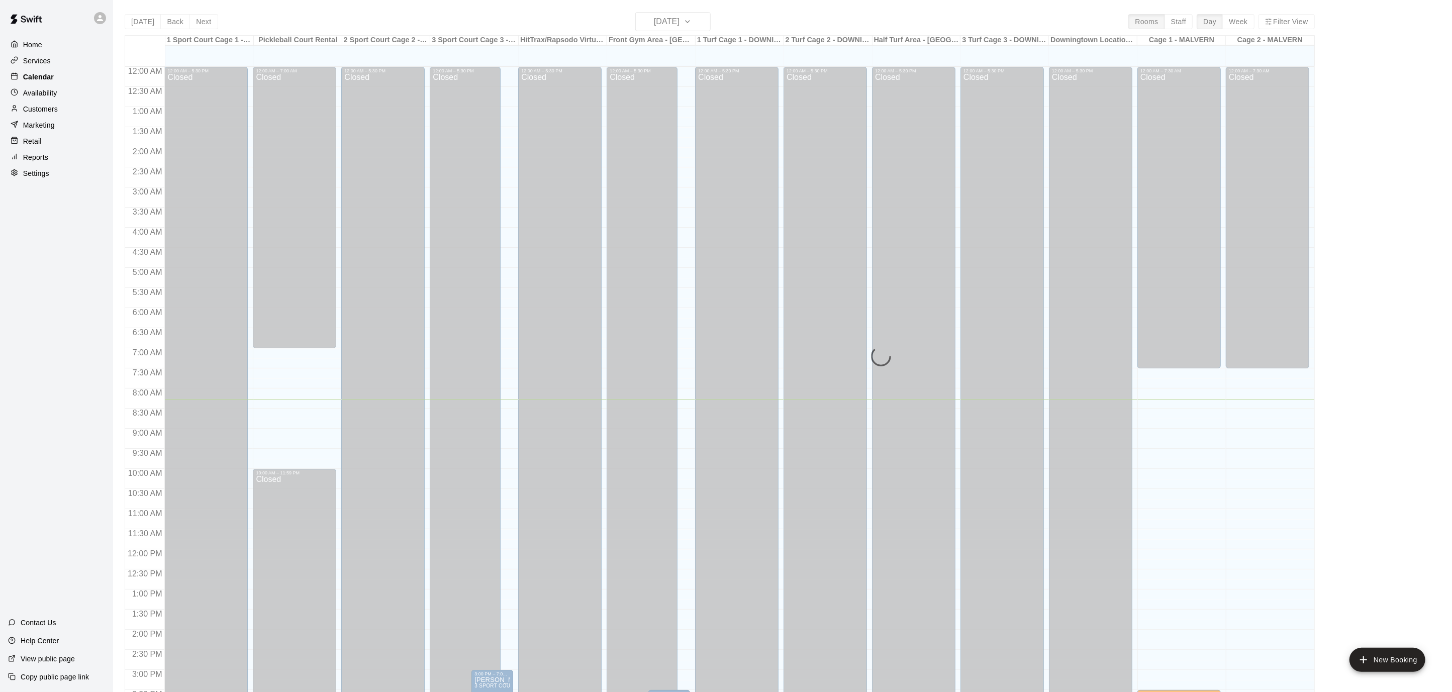
scroll to position [298, 0]
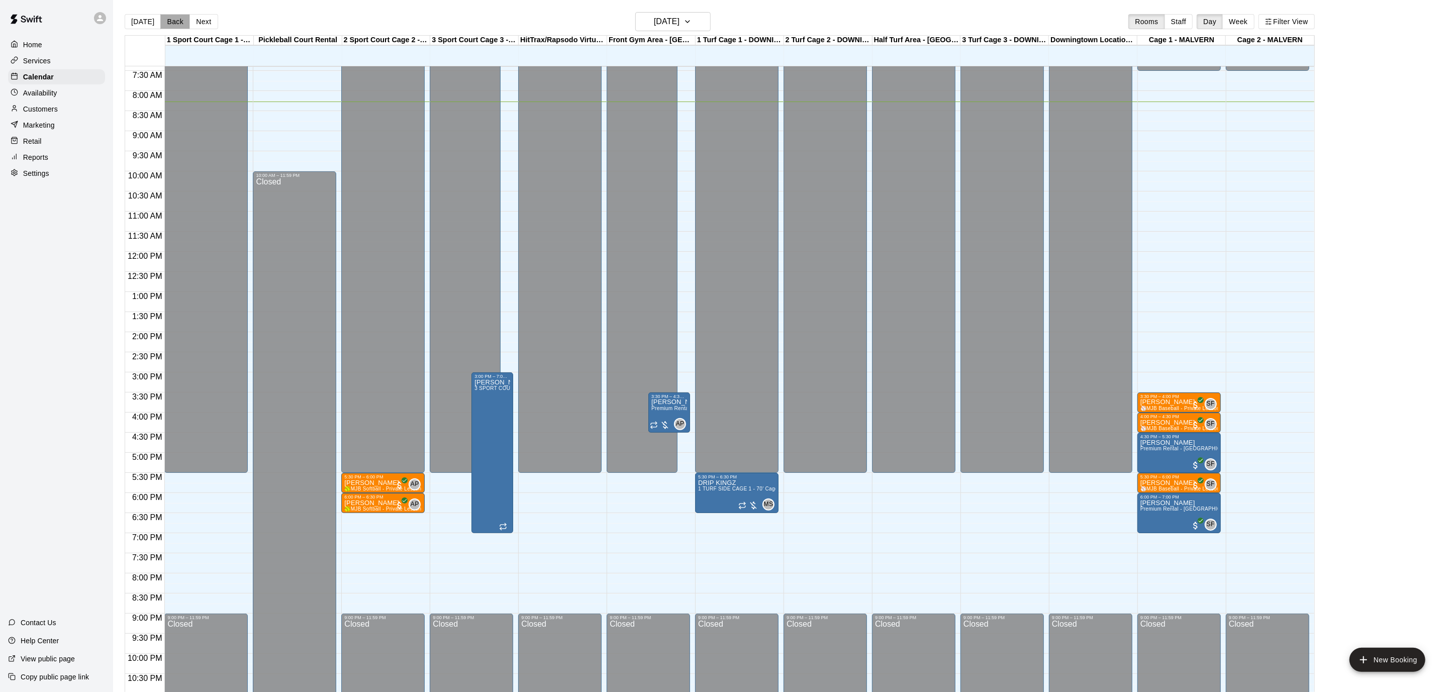
click at [171, 21] on button "Back" at bounding box center [175, 21] width 30 height 15
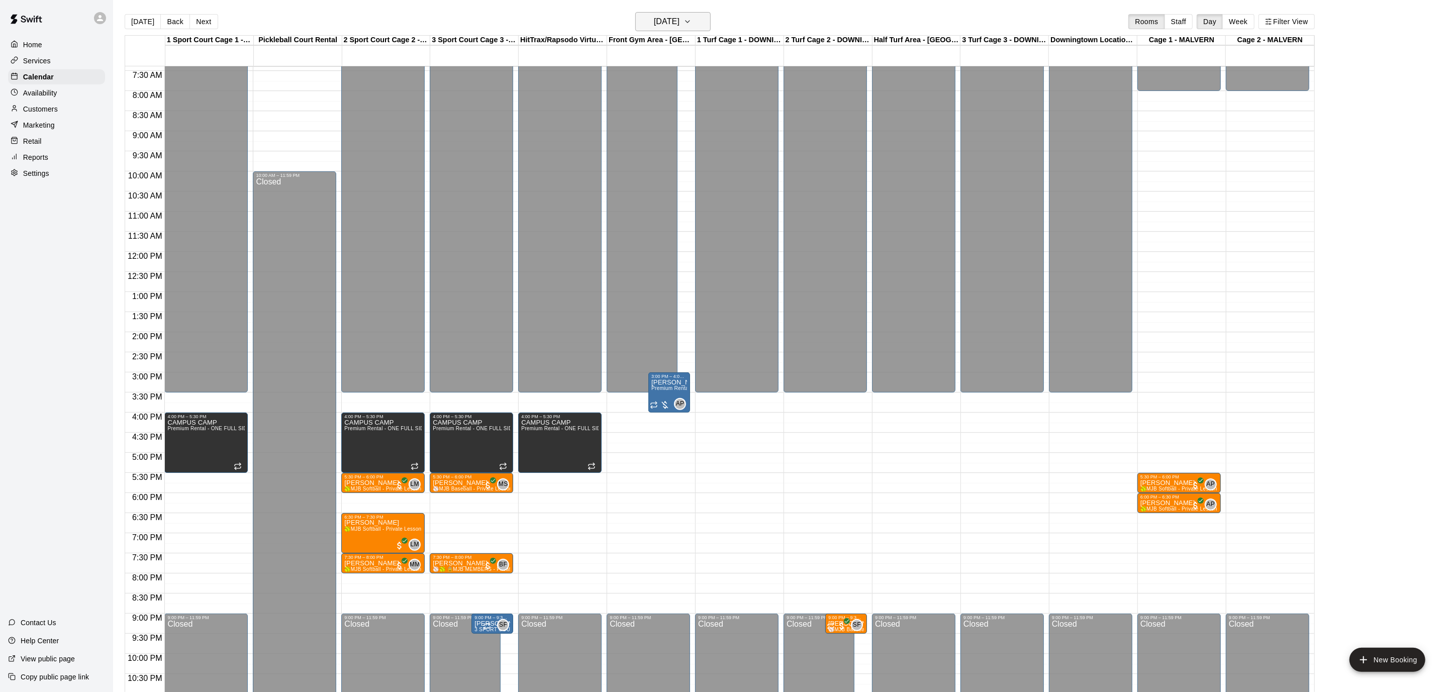
click at [707, 22] on button "Tuesday Aug 19" at bounding box center [672, 21] width 75 height 19
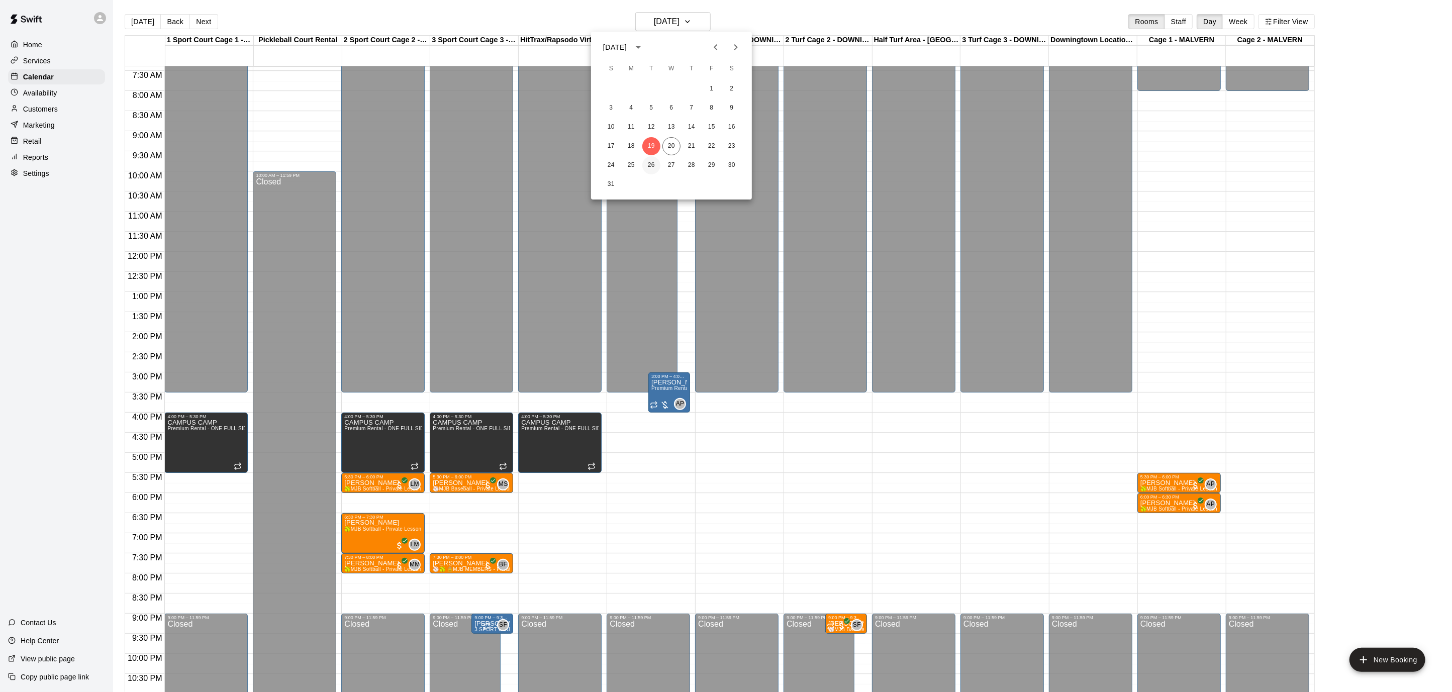
click at [655, 168] on button "26" at bounding box center [651, 165] width 18 height 18
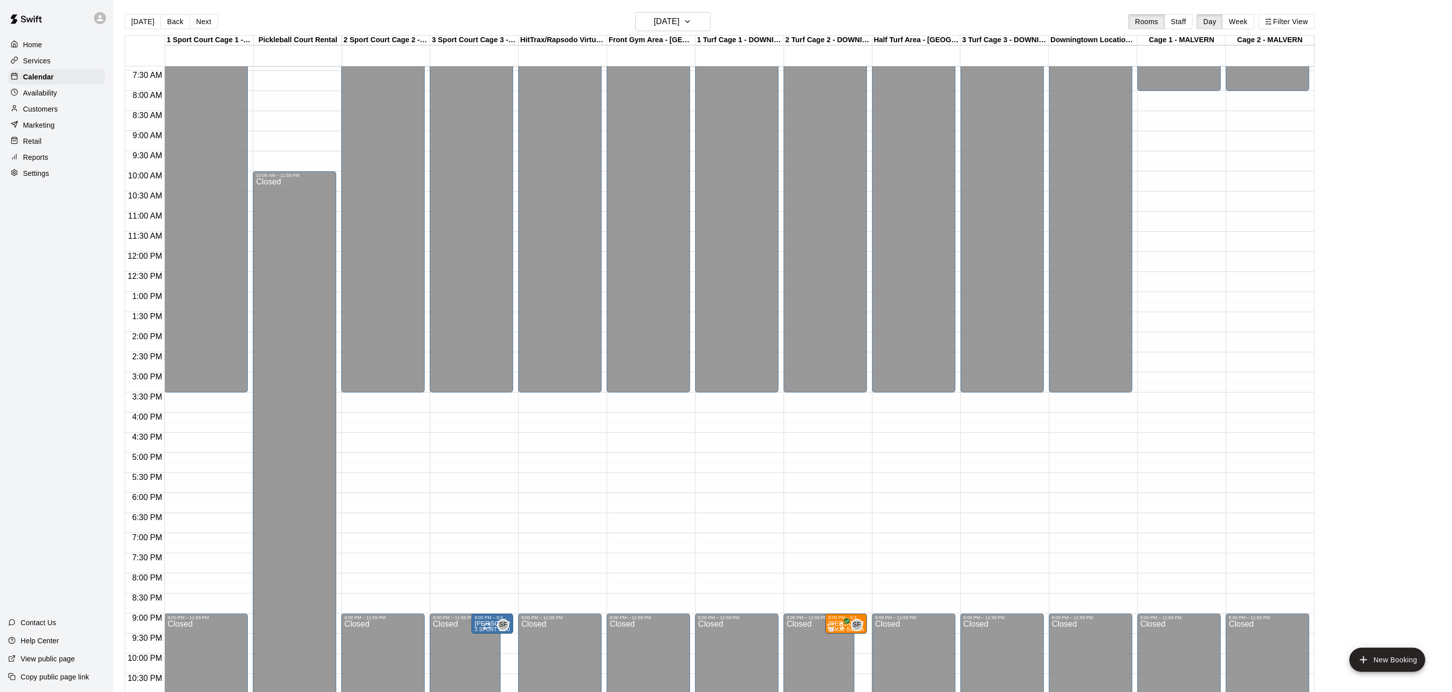
click at [49, 95] on p "Availability" at bounding box center [40, 93] width 34 height 10
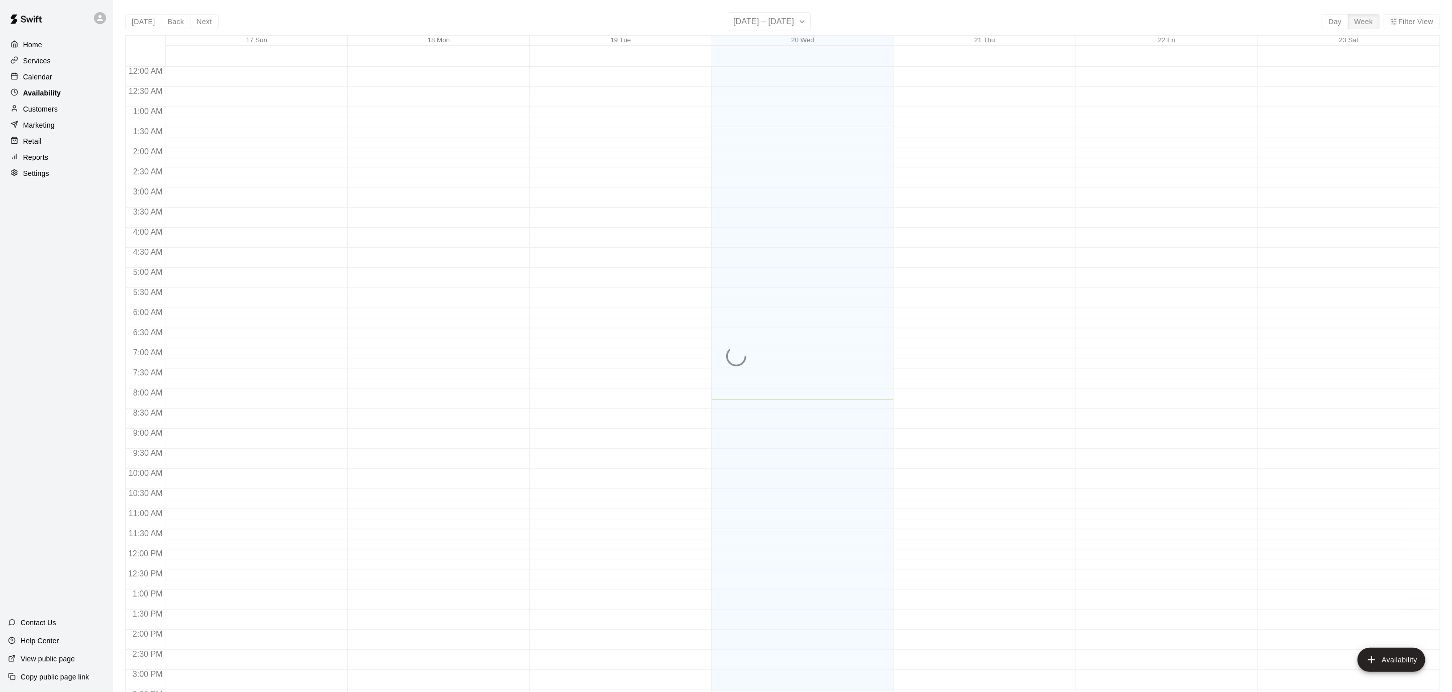
scroll to position [328, 0]
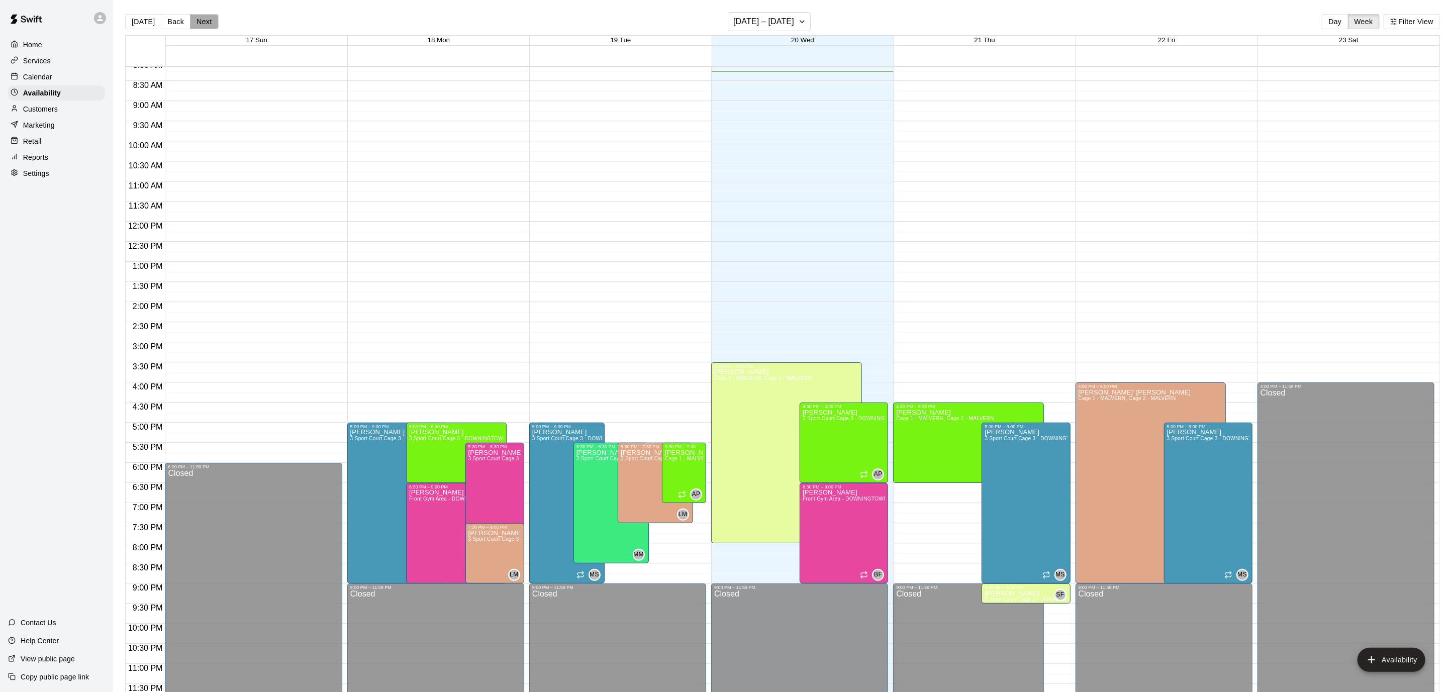
click at [207, 18] on button "Next" at bounding box center [204, 21] width 28 height 15
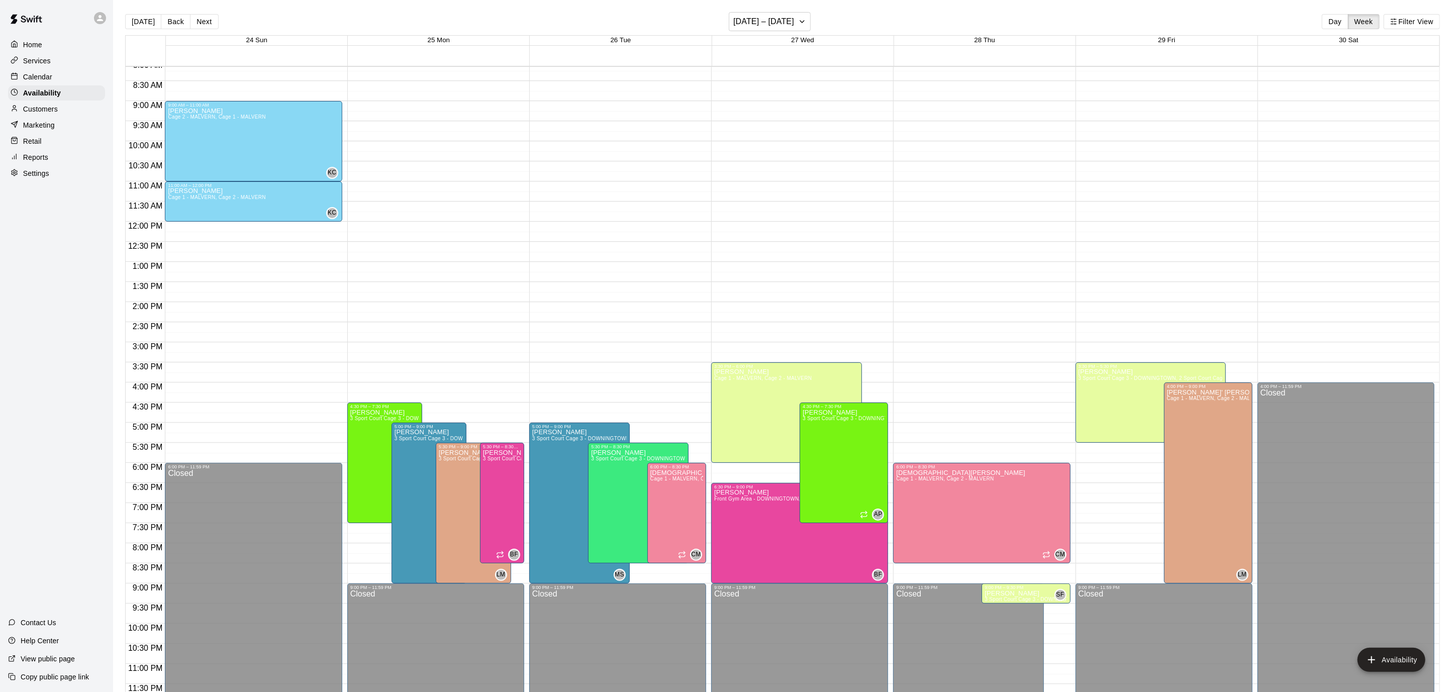
click at [207, 18] on button "Next" at bounding box center [204, 21] width 28 height 15
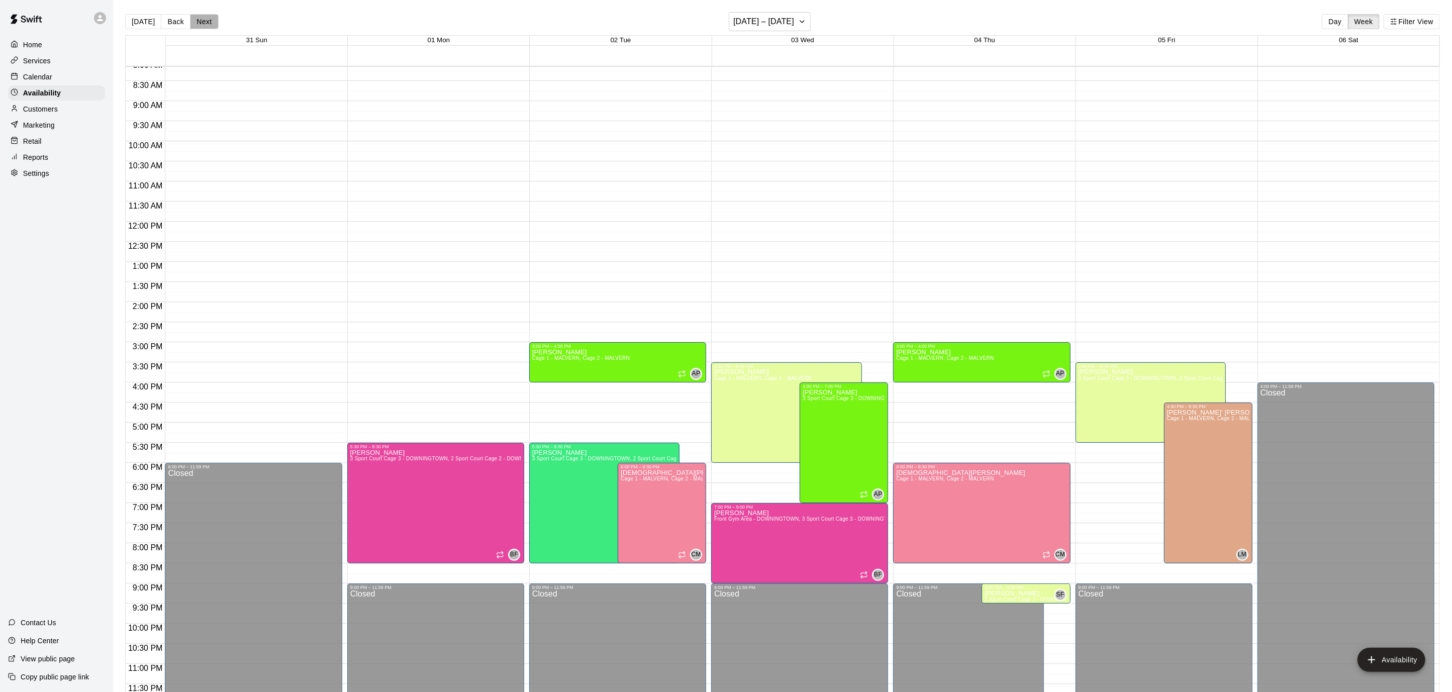
click at [207, 18] on button "Next" at bounding box center [204, 21] width 28 height 15
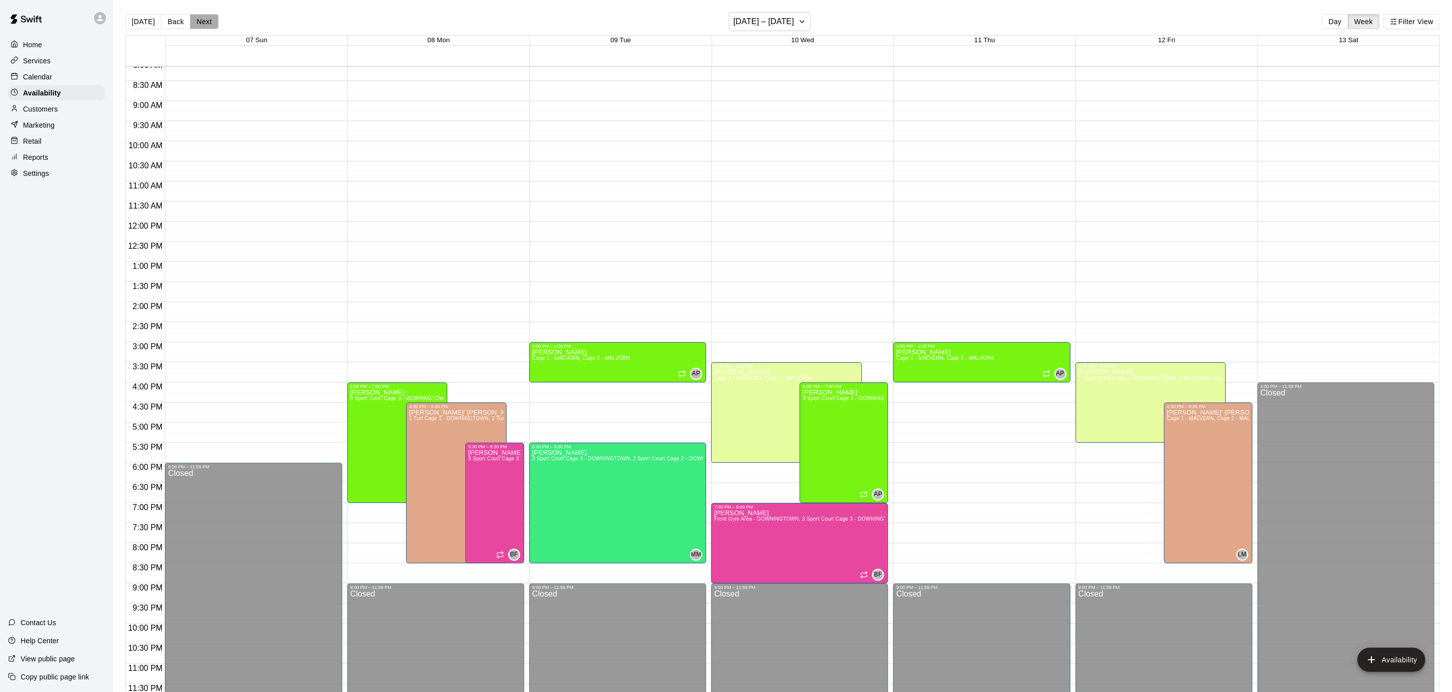
click at [202, 27] on button "Next" at bounding box center [204, 21] width 28 height 15
click at [40, 78] on p "Calendar" at bounding box center [37, 77] width 29 height 10
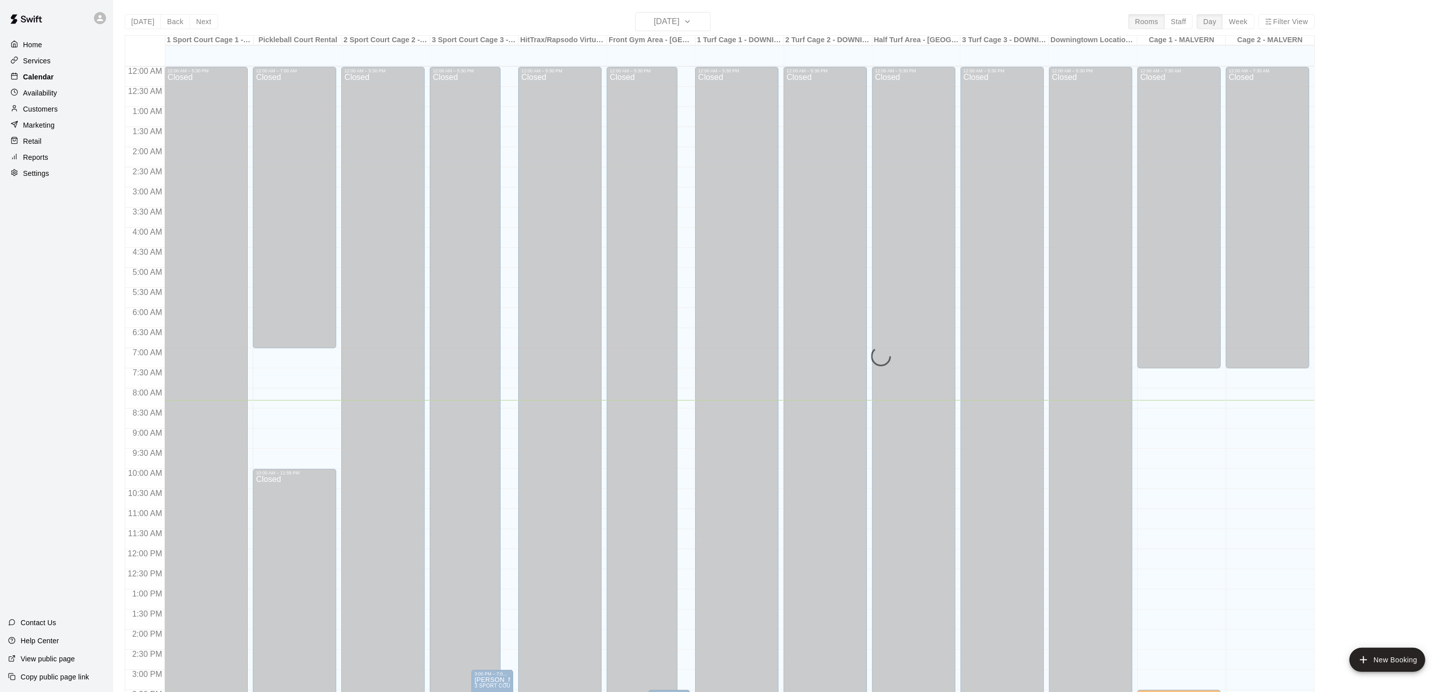
scroll to position [298, 0]
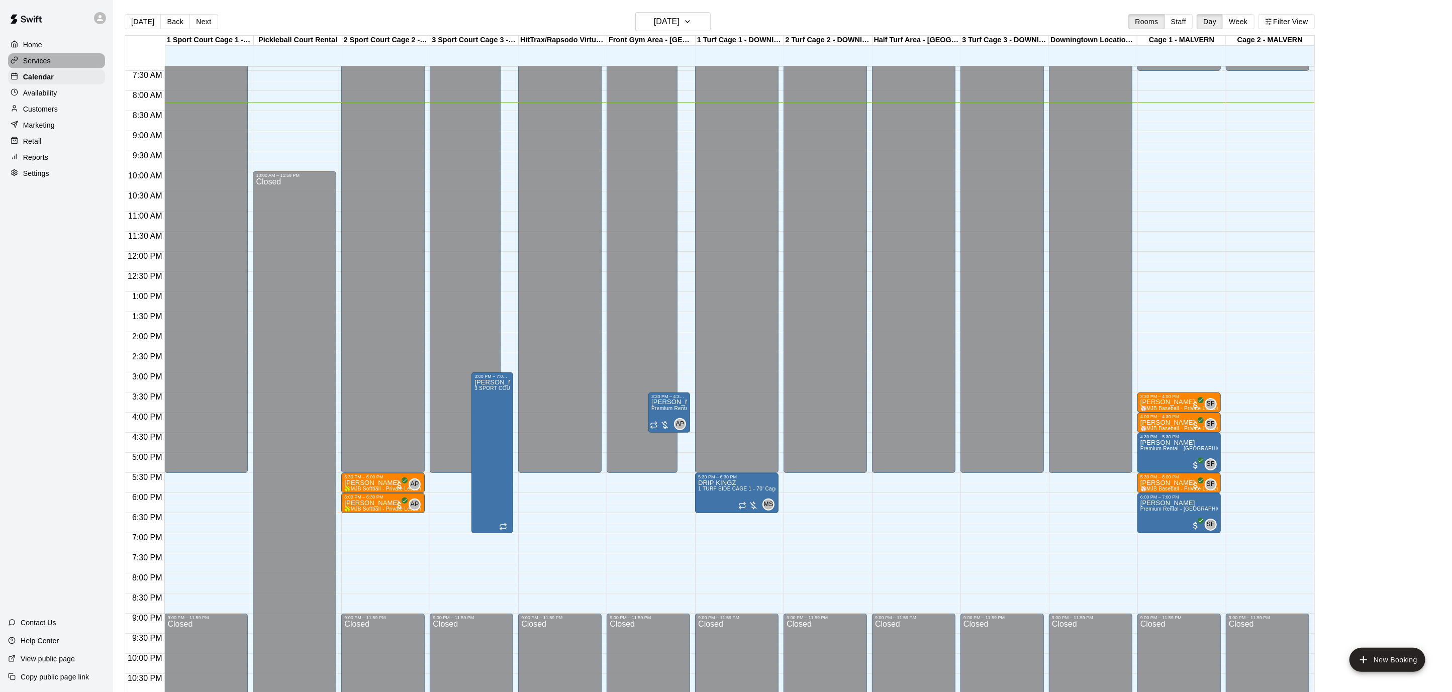
click at [26, 56] on p "Services" at bounding box center [37, 61] width 28 height 10
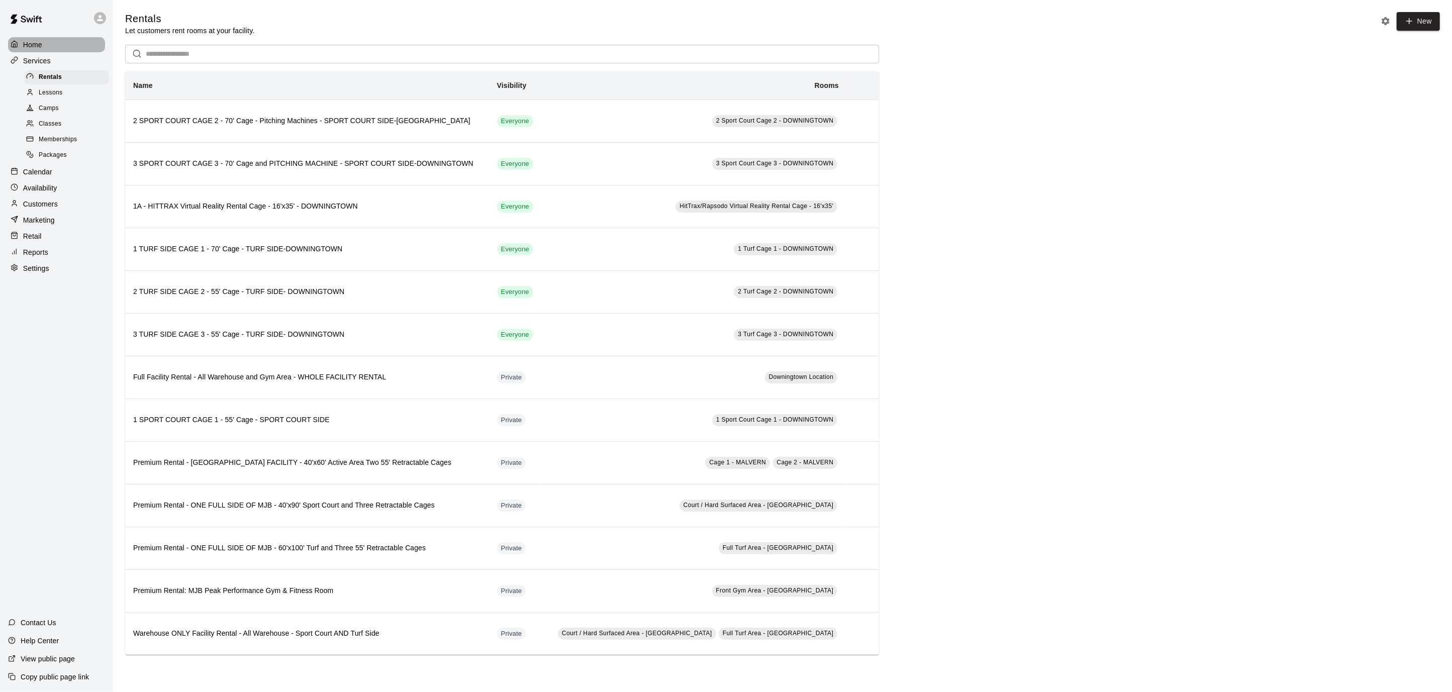
click at [31, 43] on p "Home" at bounding box center [32, 45] width 19 height 10
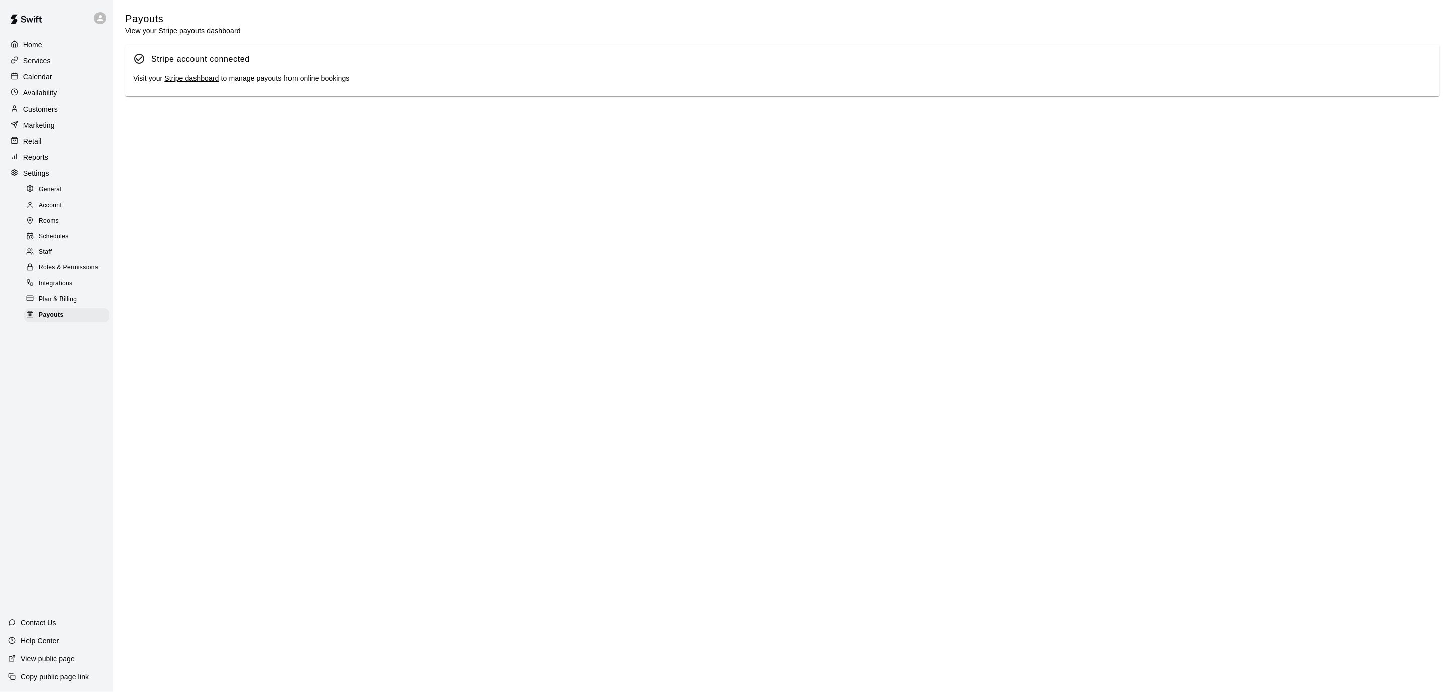
drag, startPoint x: 214, startPoint y: 74, endPoint x: 200, endPoint y: 81, distance: 16.0
click at [214, 74] on div "Visit your Stripe dashboard to manage payouts from online bookings" at bounding box center [782, 78] width 1299 height 11
click at [200, 81] on link "Stripe dashboard" at bounding box center [191, 78] width 54 height 8
click at [177, 77] on link "Stripe dashboard" at bounding box center [191, 78] width 54 height 8
click at [42, 314] on span "Payouts" at bounding box center [51, 315] width 25 height 10
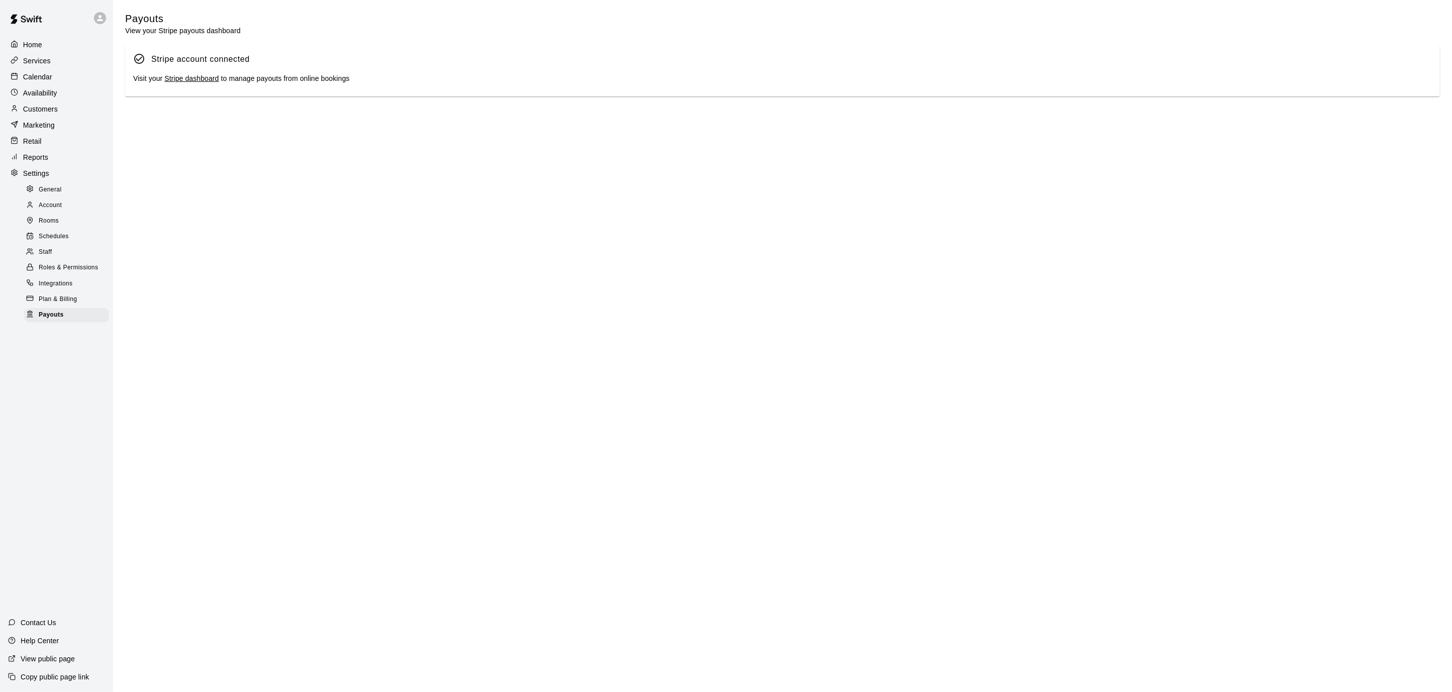
click at [191, 79] on link "Stripe dashboard" at bounding box center [191, 78] width 54 height 8
